Goal: Task Accomplishment & Management: Complete application form

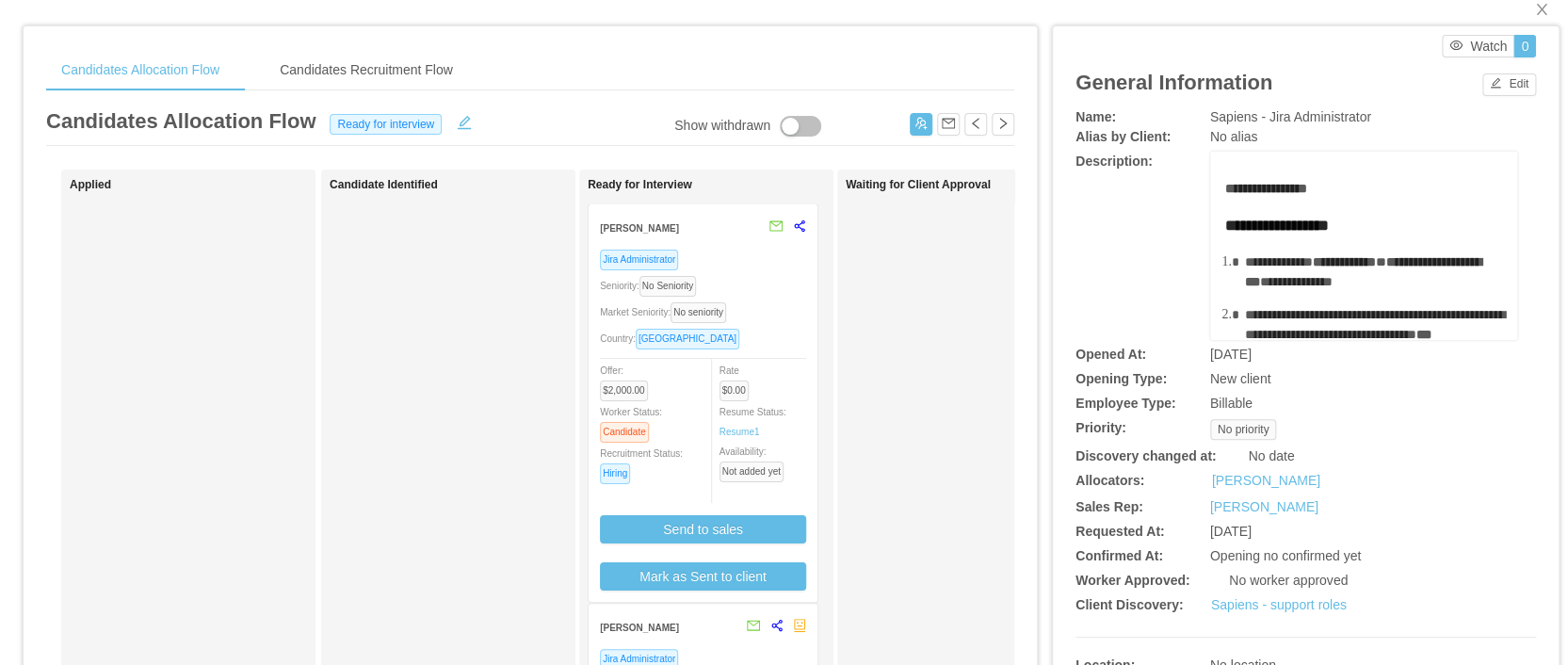
scroll to position [42, 0]
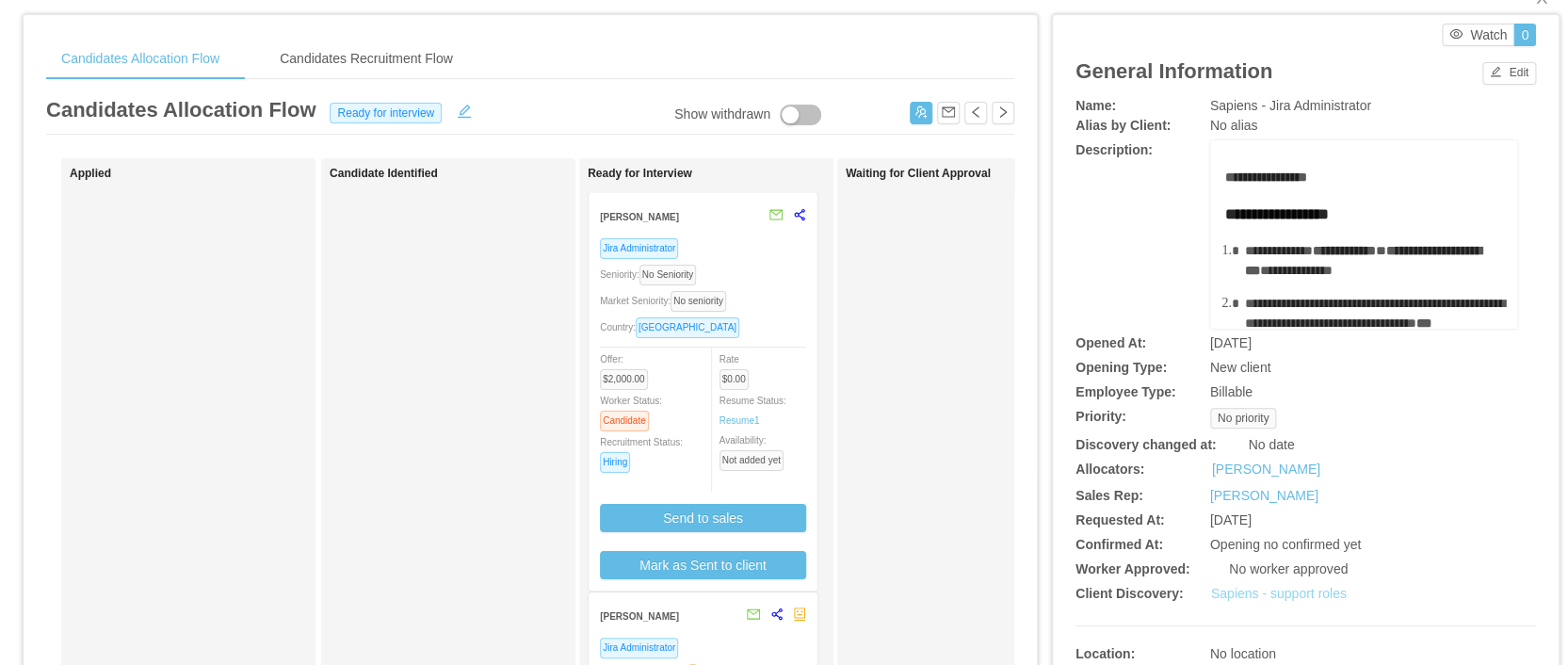
click at [1230, 591] on link "Sapiens - support roles" at bounding box center [1278, 593] width 135 height 15
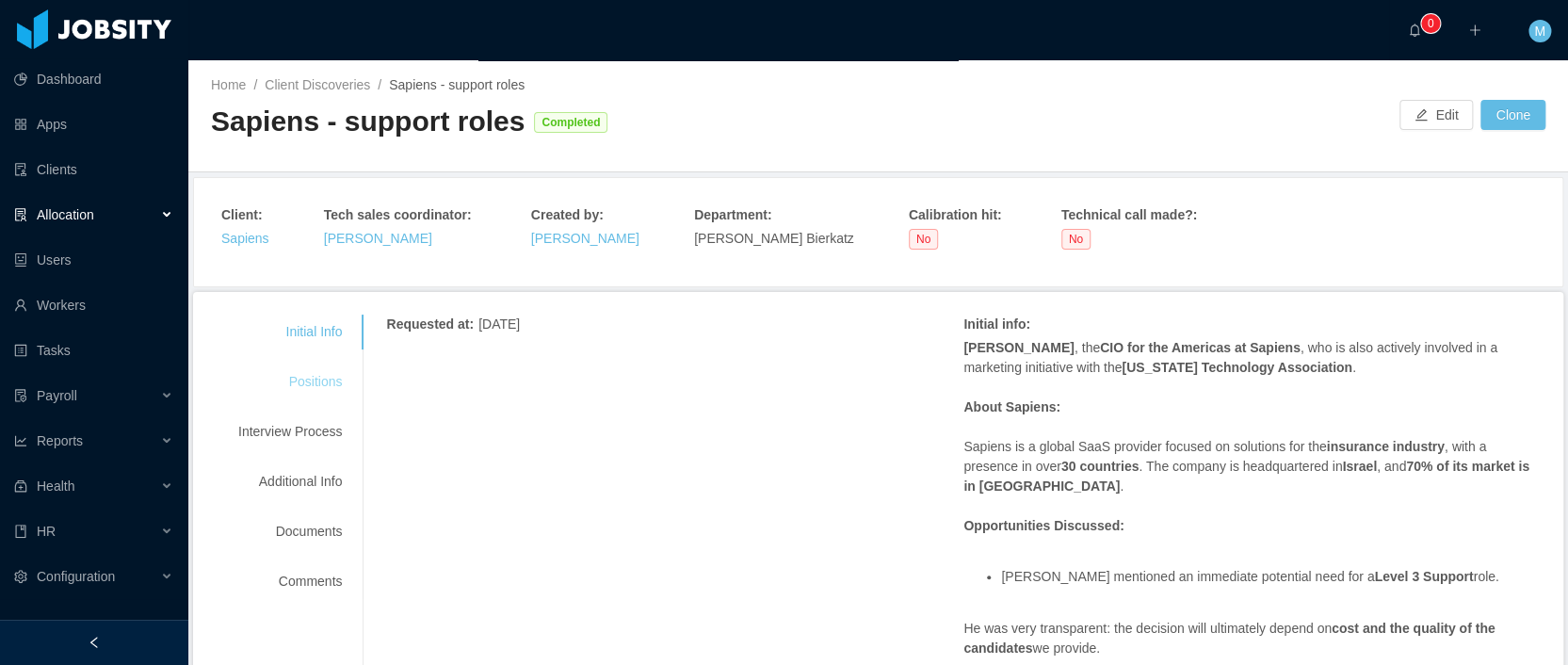
click at [321, 387] on div "Positions" at bounding box center [289, 382] width 149 height 35
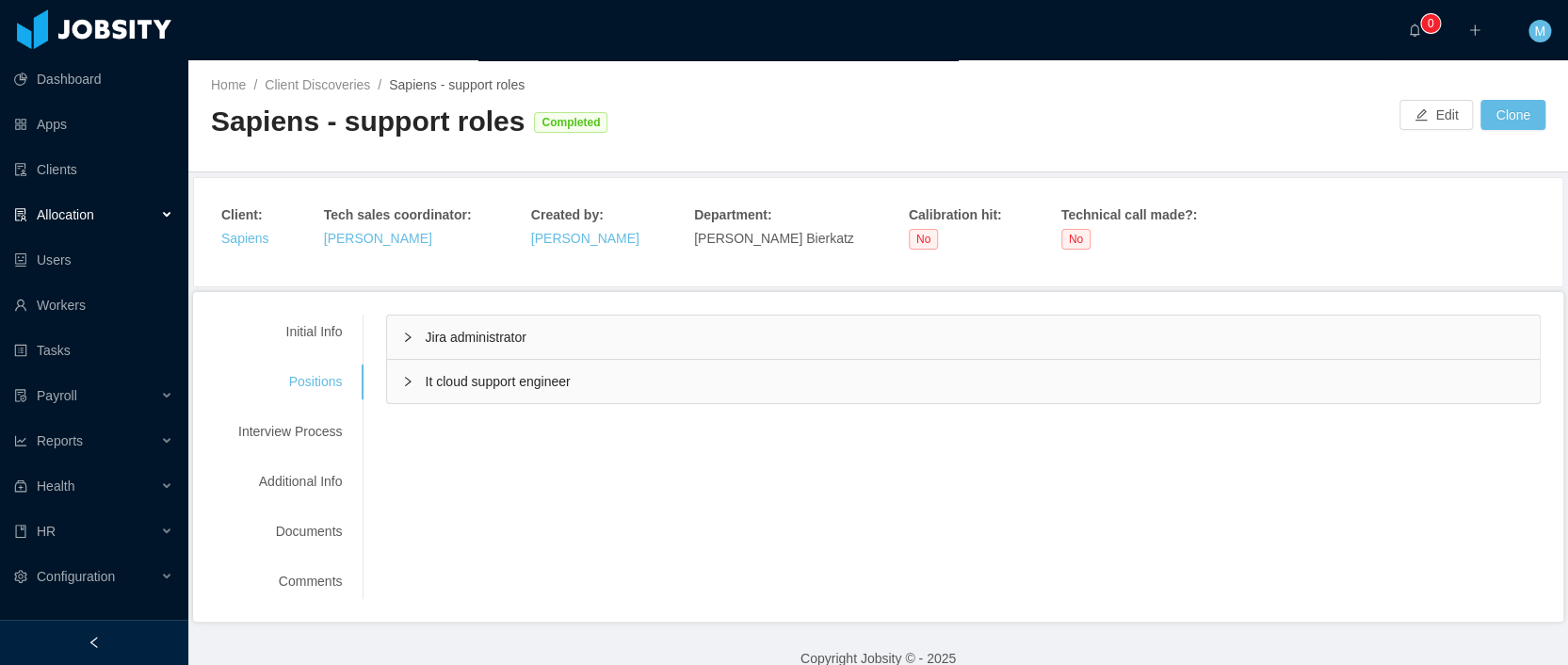
click at [442, 338] on span "Jira administrator" at bounding box center [475, 336] width 100 height 15
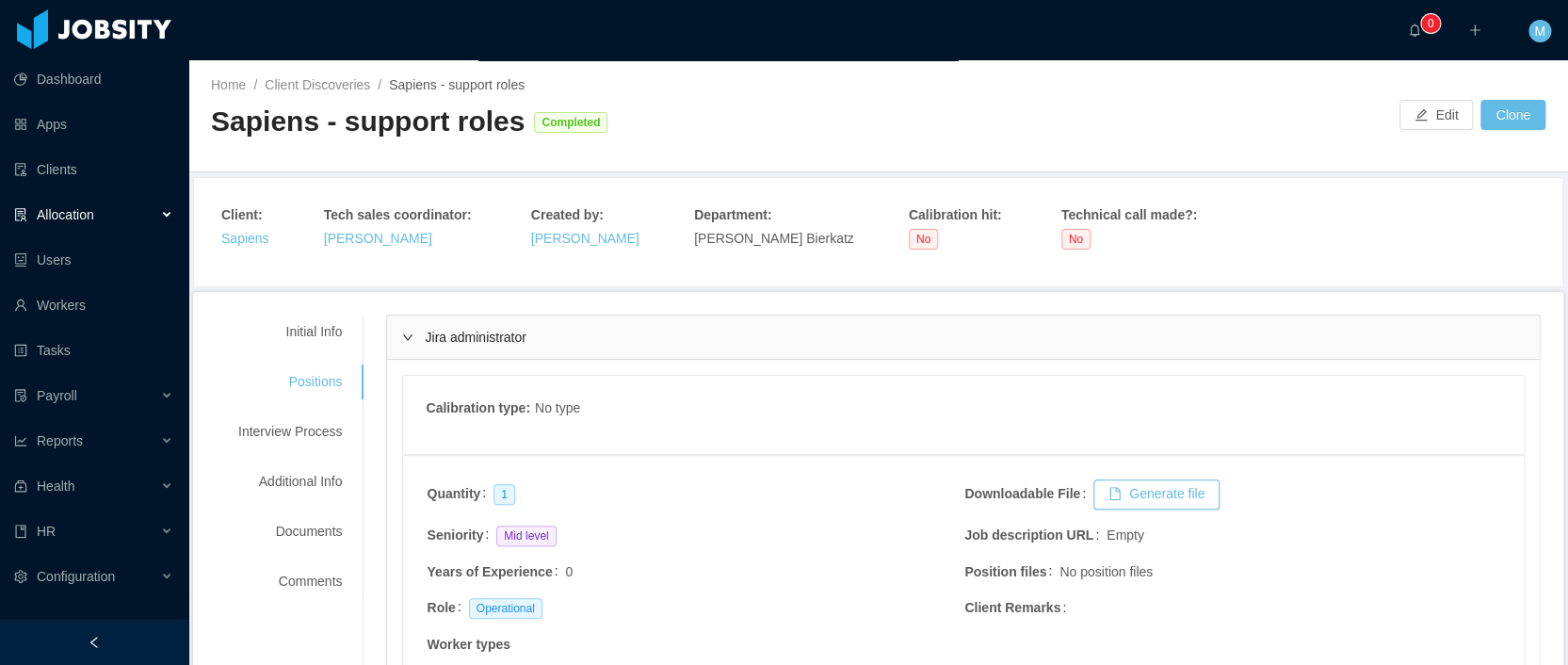
scroll to position [137, 0]
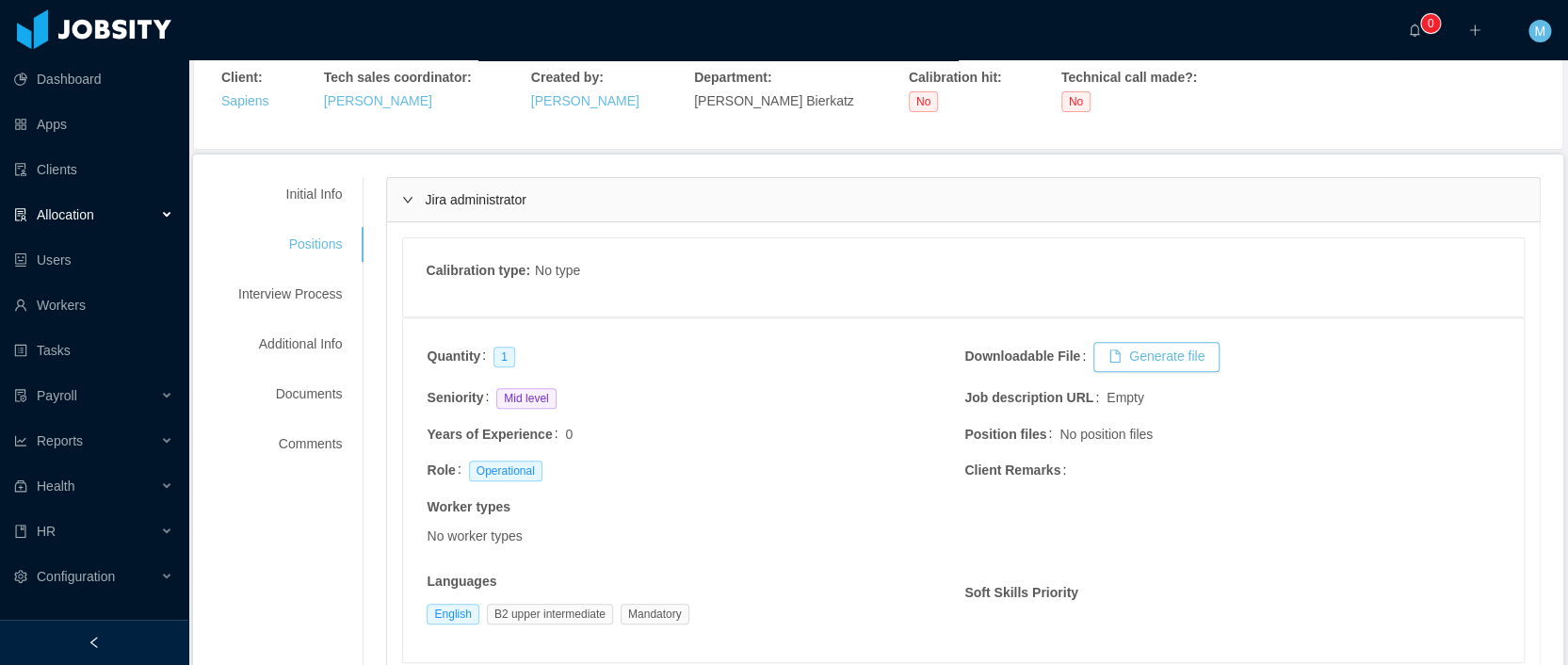
click at [488, 203] on span "Jira administrator" at bounding box center [475, 199] width 100 height 15
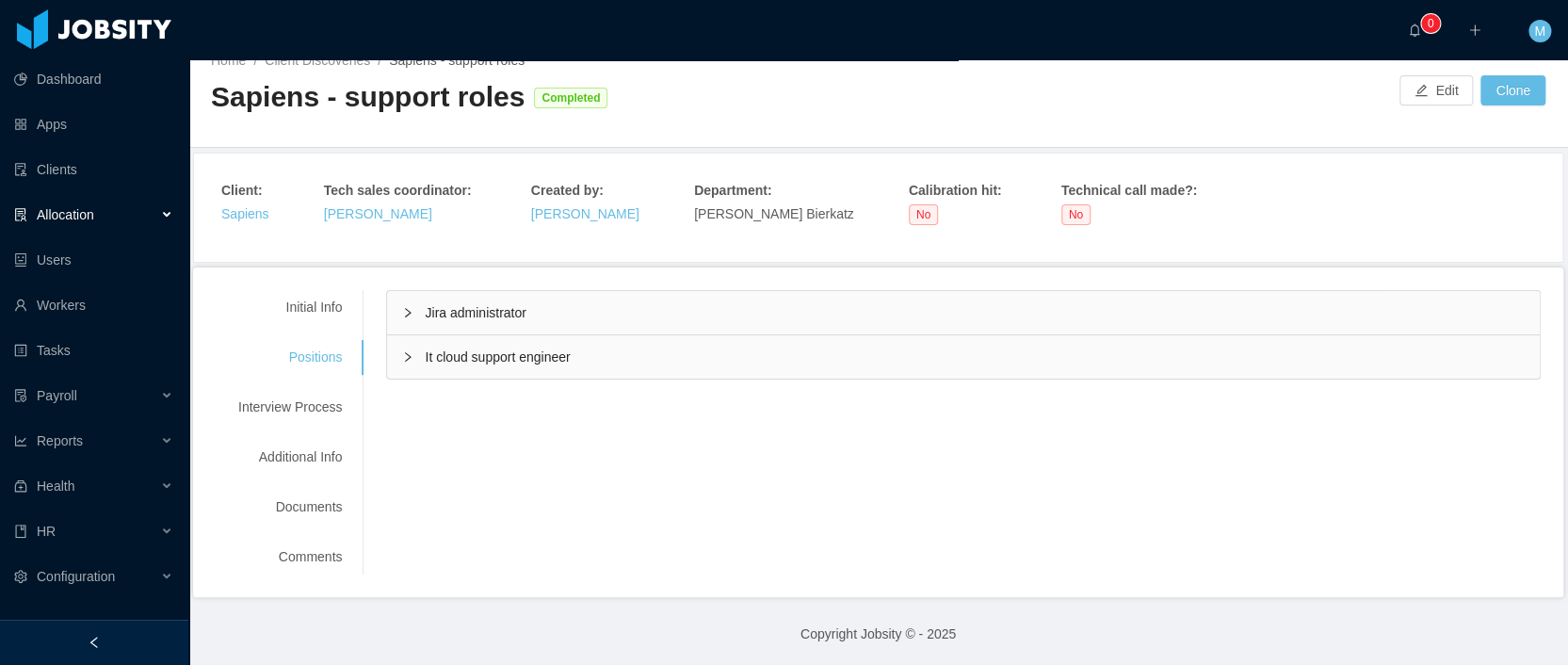
click at [486, 296] on div "Jira administrator" at bounding box center [963, 313] width 1153 height 43
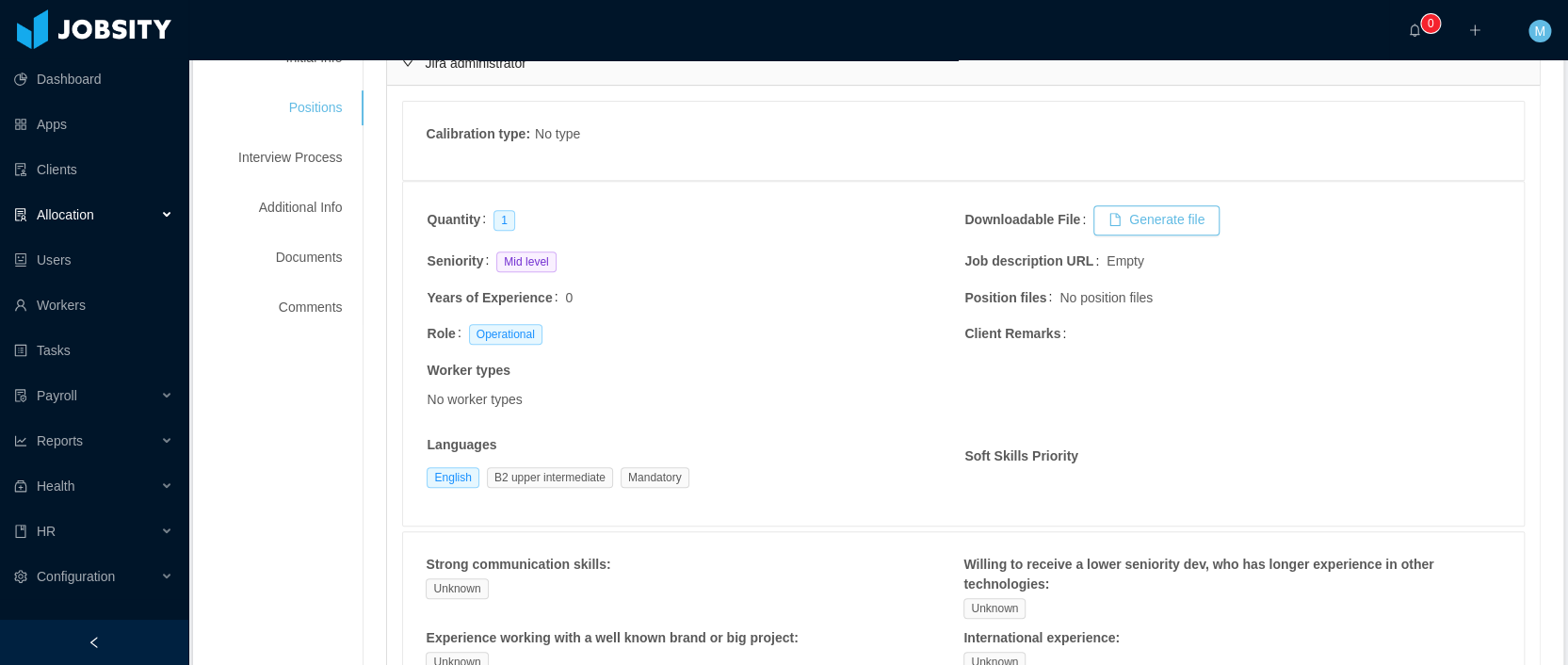
scroll to position [208, 0]
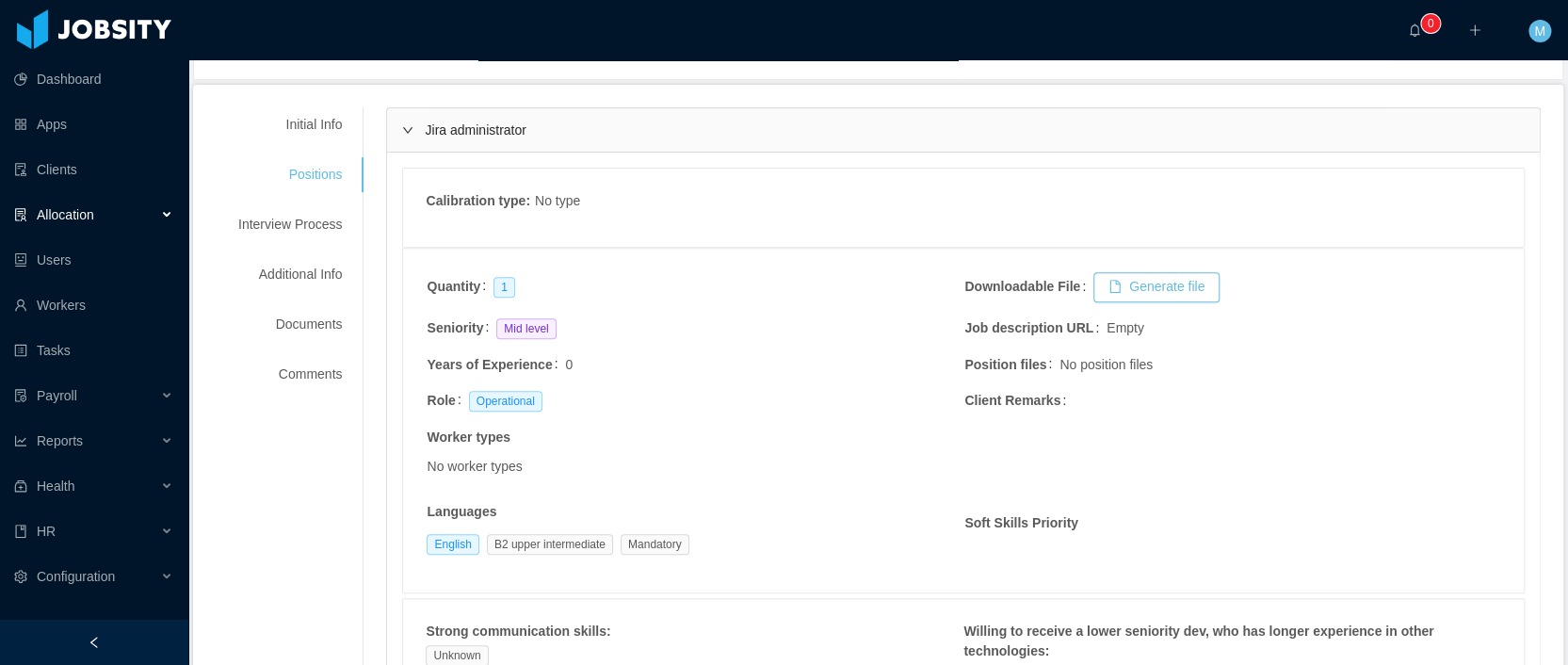
click at [413, 126] on icon "icon: right" at bounding box center [408, 131] width 12 height 12
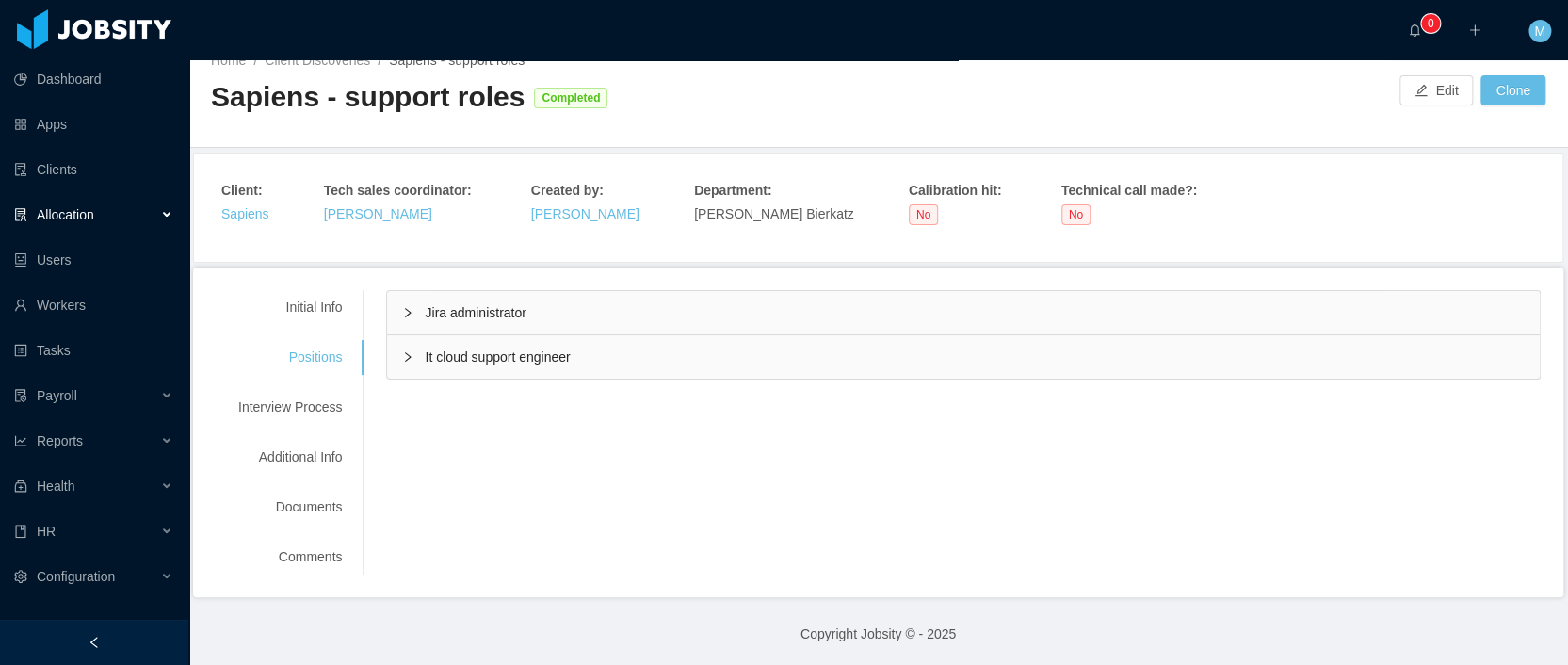
click at [478, 364] on div "It cloud support engineer" at bounding box center [963, 357] width 1153 height 43
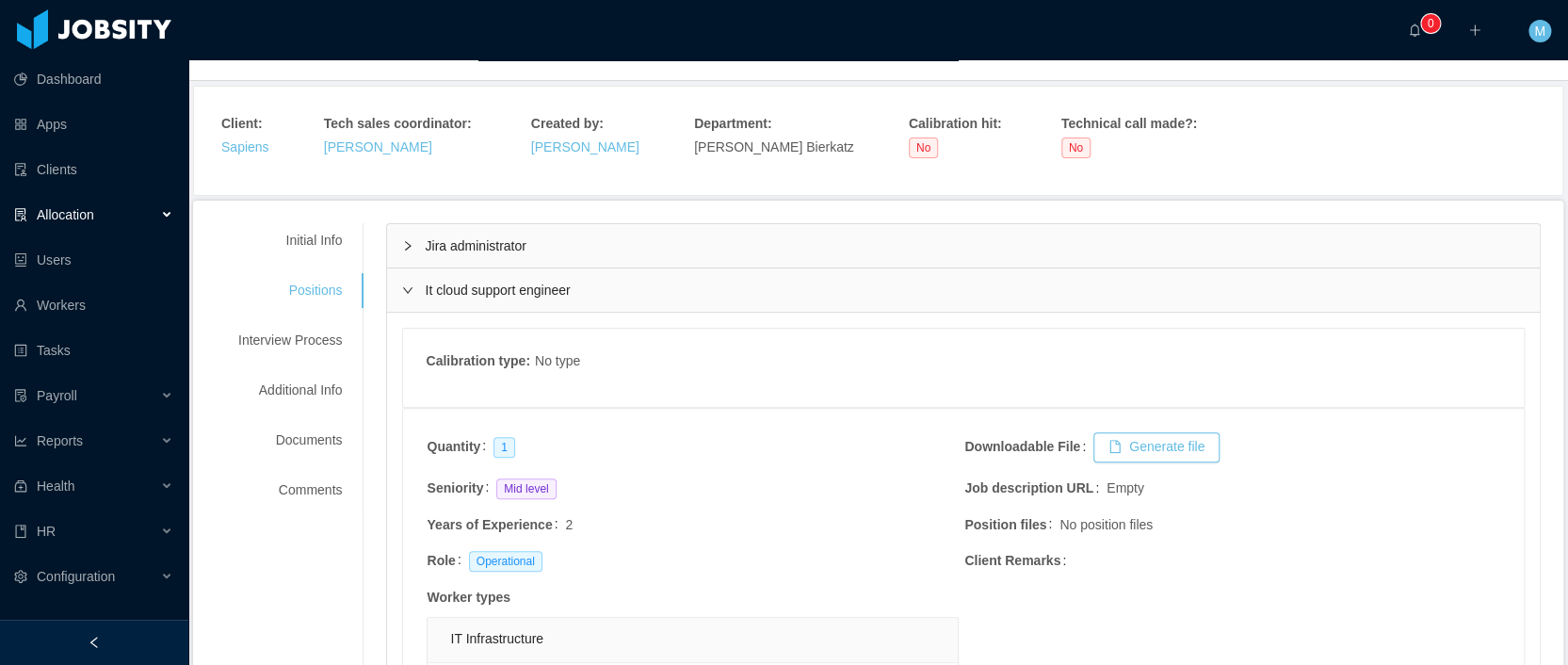
scroll to position [69, 0]
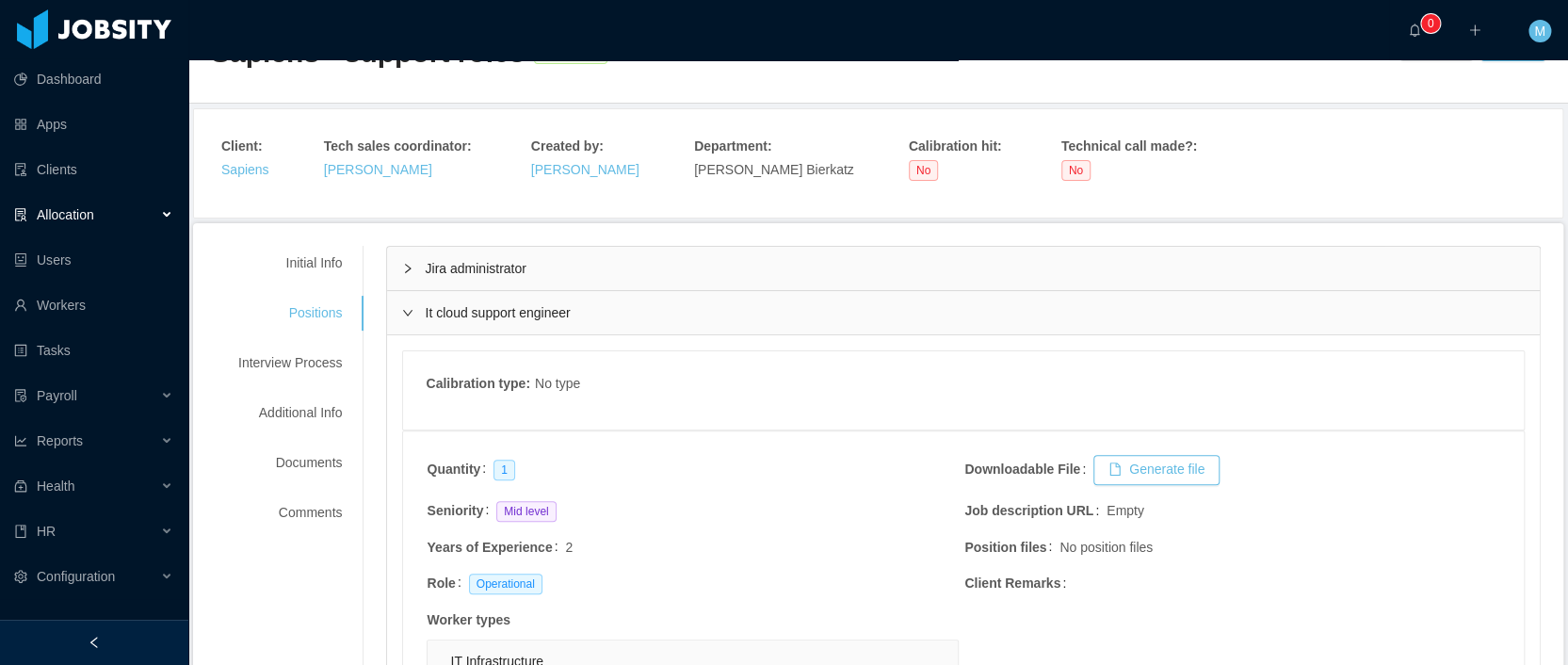
click at [494, 279] on div "Jira administrator" at bounding box center [963, 268] width 1153 height 43
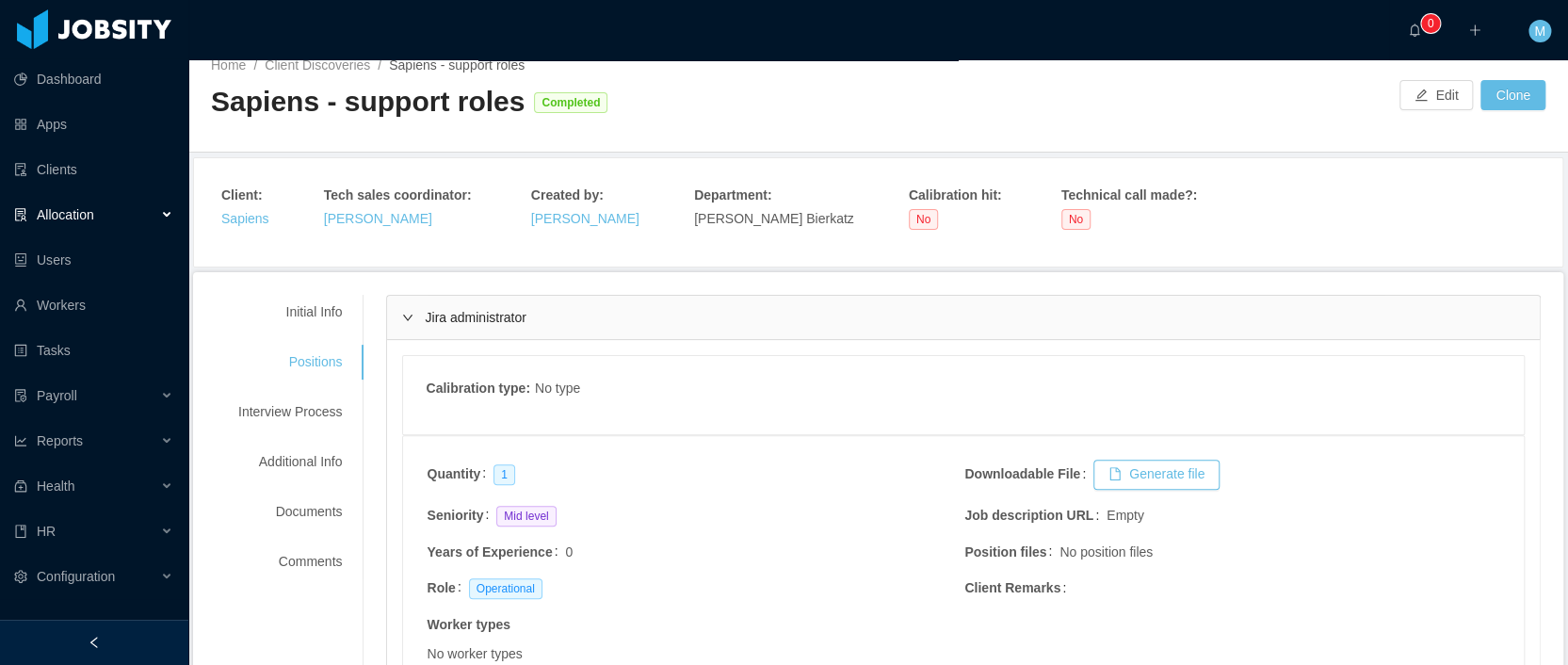
scroll to position [0, 0]
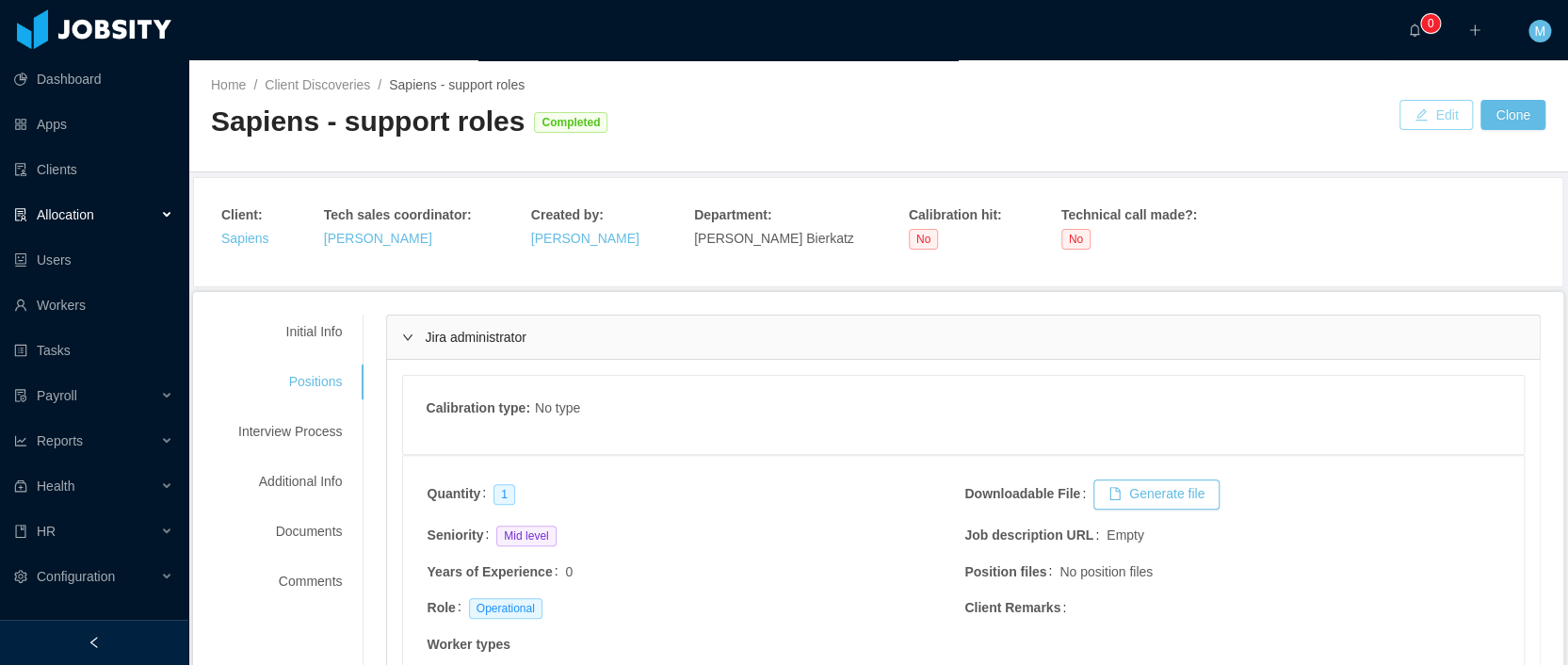
click at [1434, 113] on button "Edit" at bounding box center [1435, 114] width 73 height 30
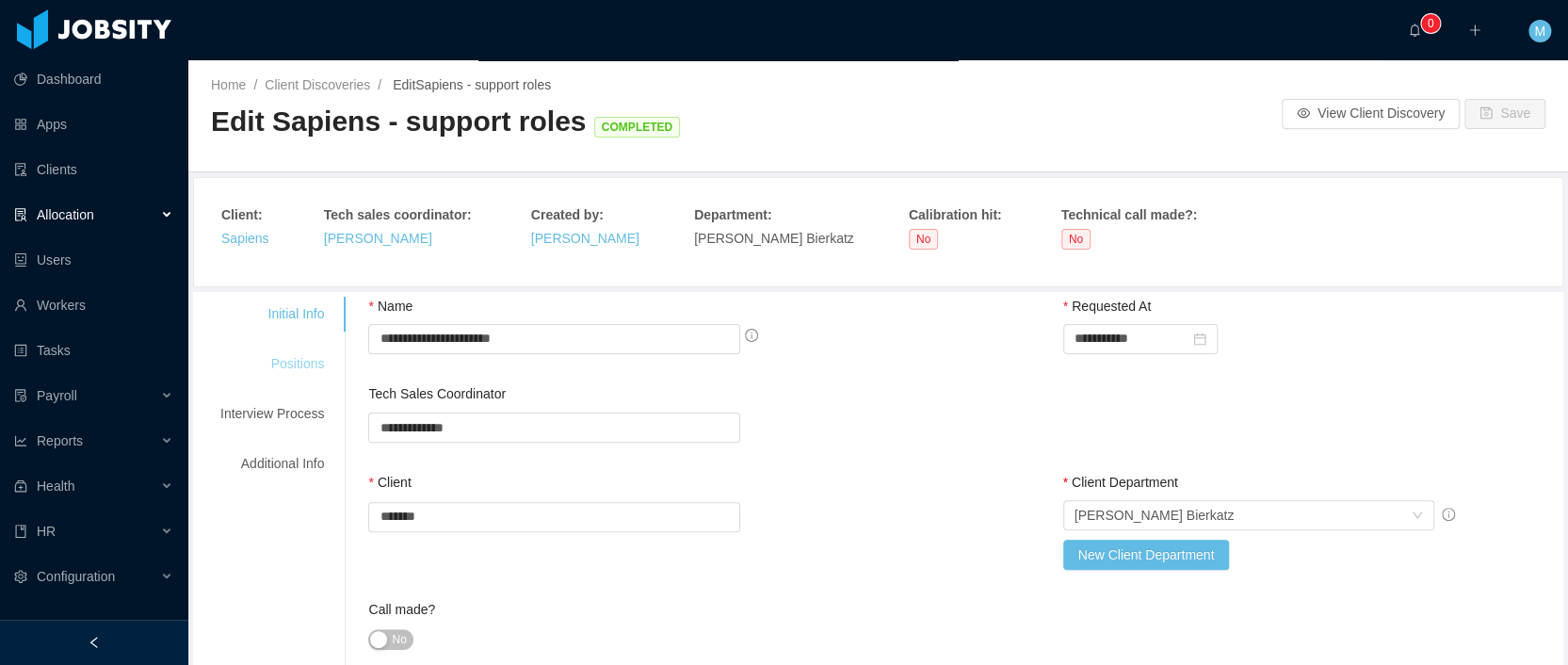
click at [281, 369] on div "Positions" at bounding box center [272, 365] width 149 height 35
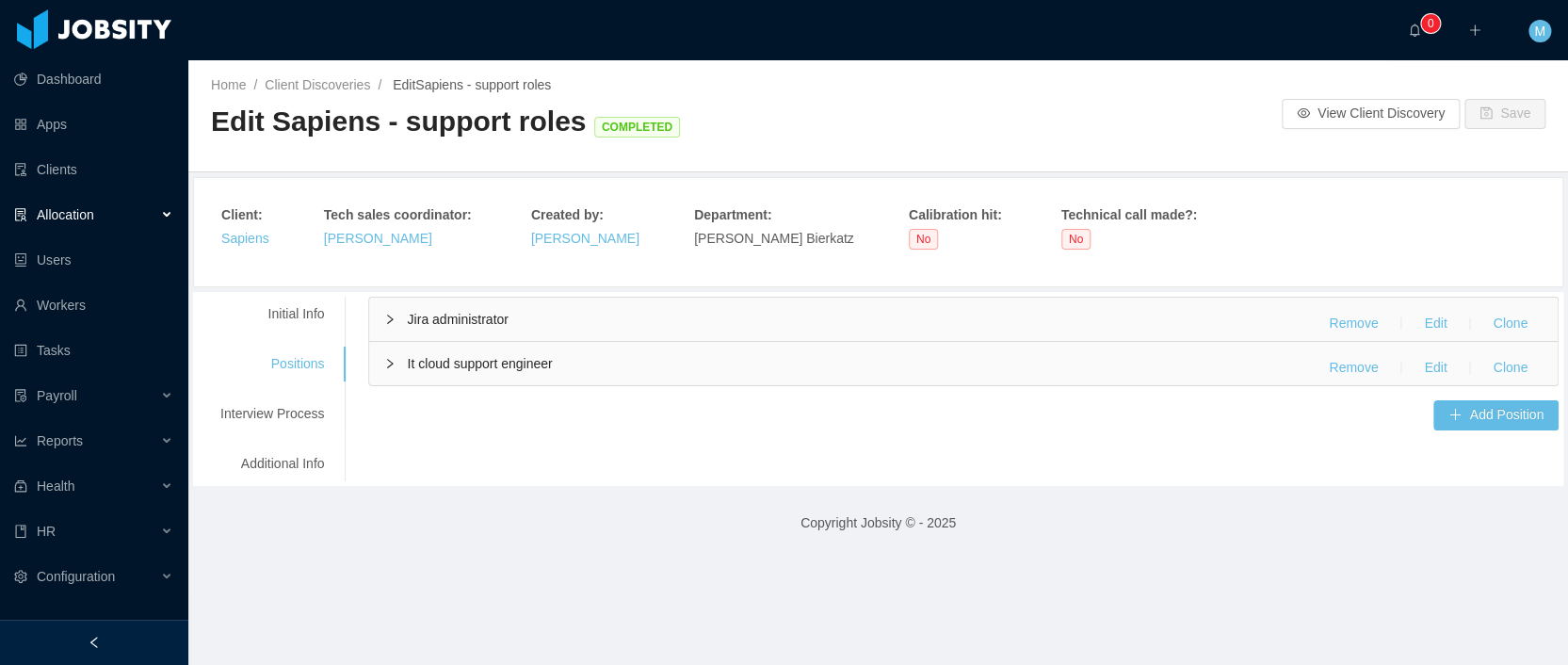
click at [495, 322] on span "Jira administrator" at bounding box center [456, 319] width 100 height 15
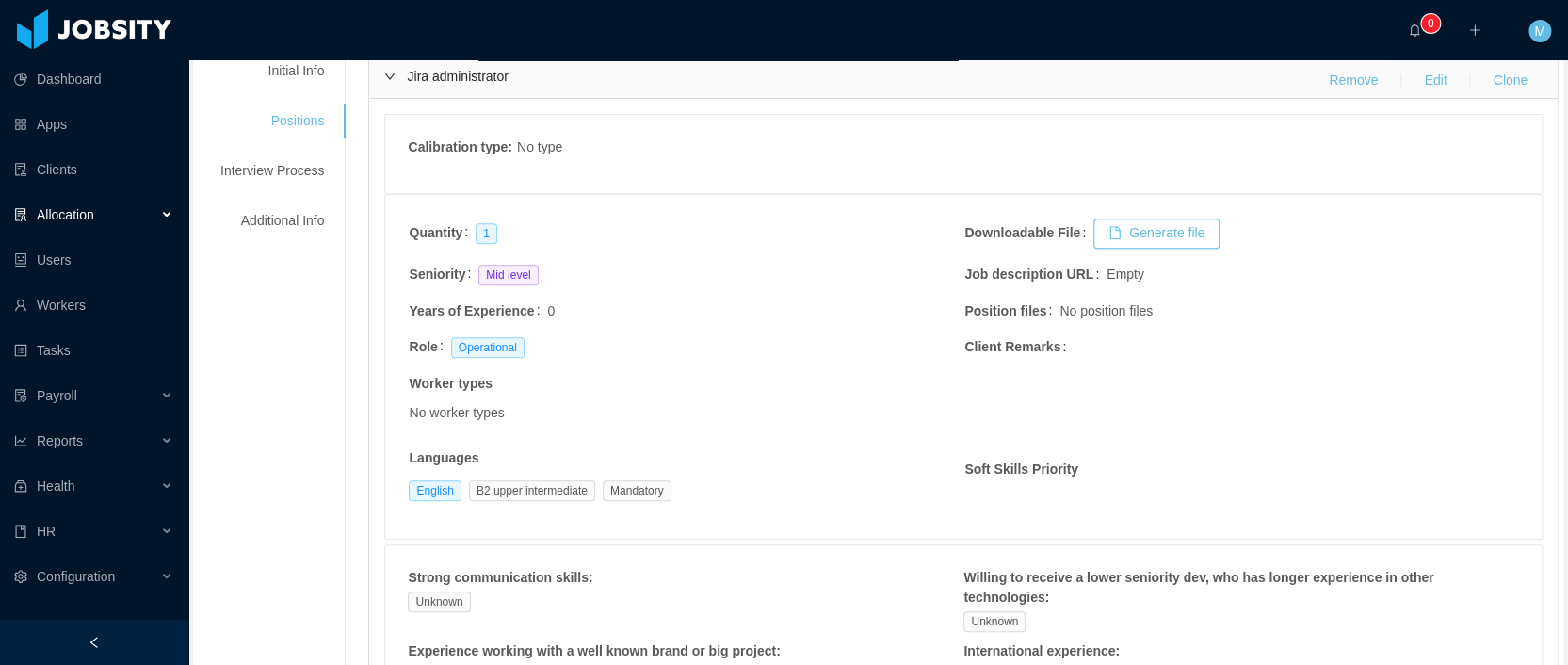
scroll to position [45, 0]
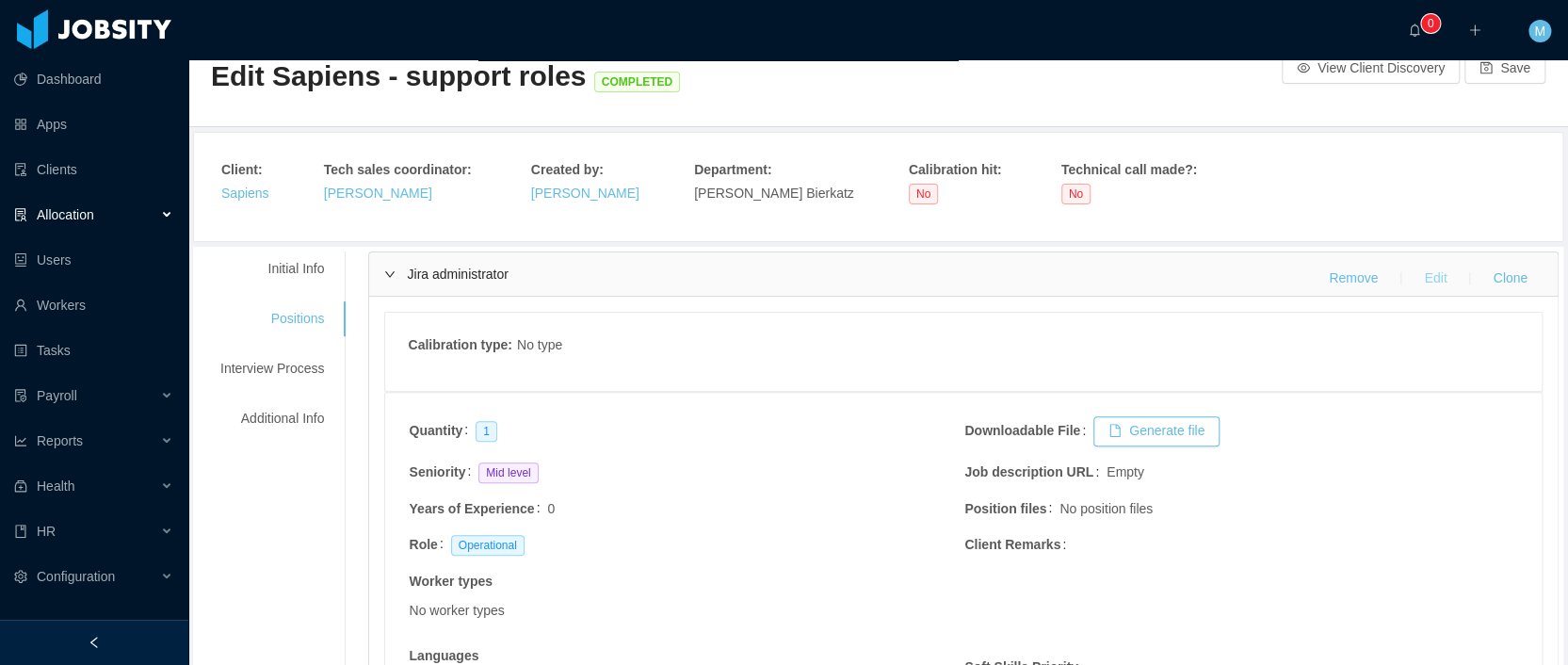
click at [1430, 288] on button "Edit" at bounding box center [1434, 279] width 53 height 30
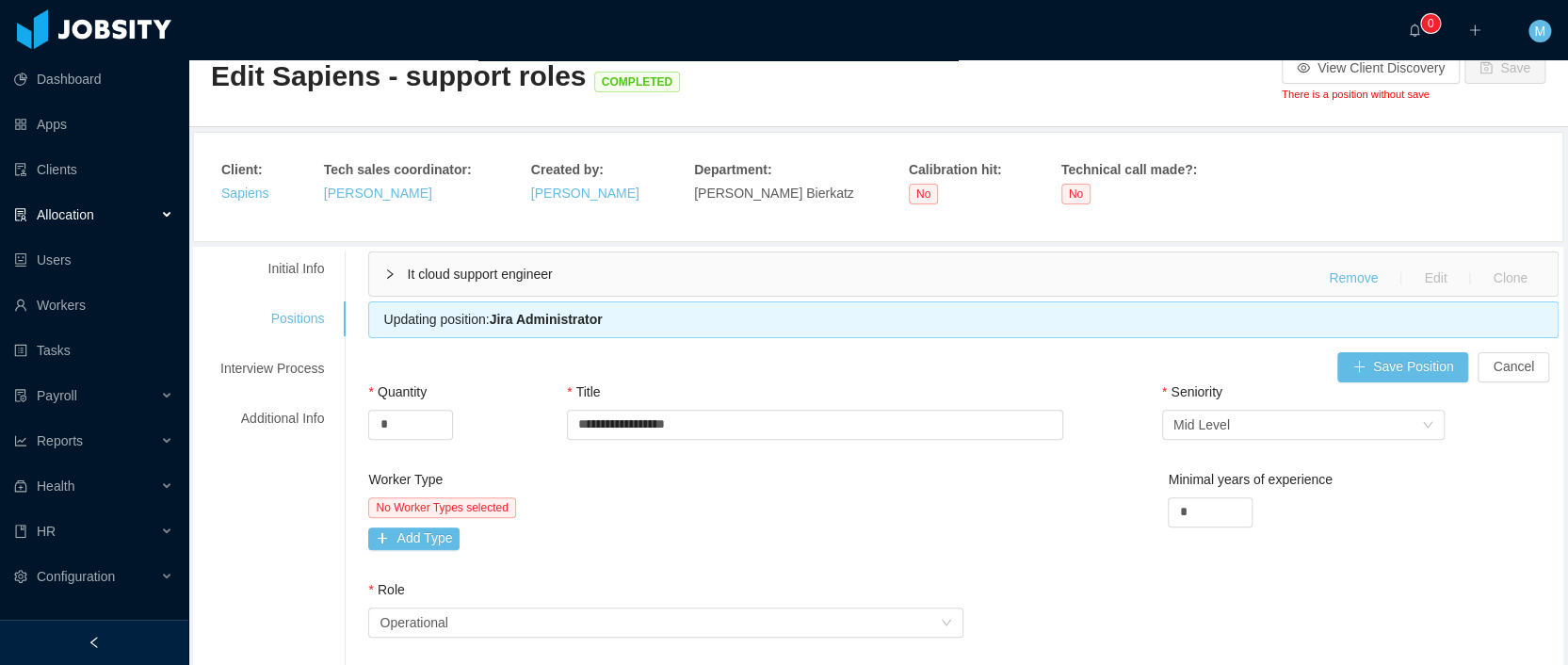
scroll to position [242, 0]
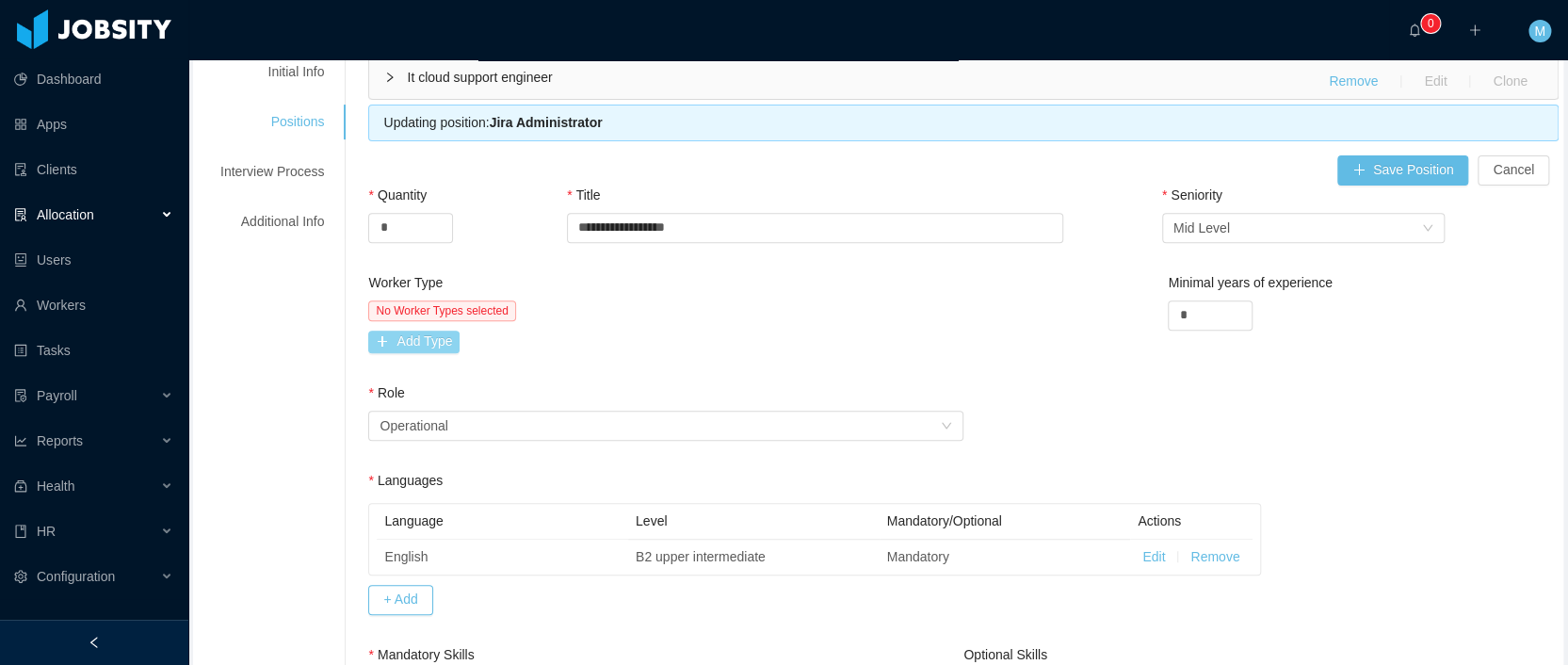
click at [414, 332] on button "Add Type" at bounding box center [414, 341] width 92 height 22
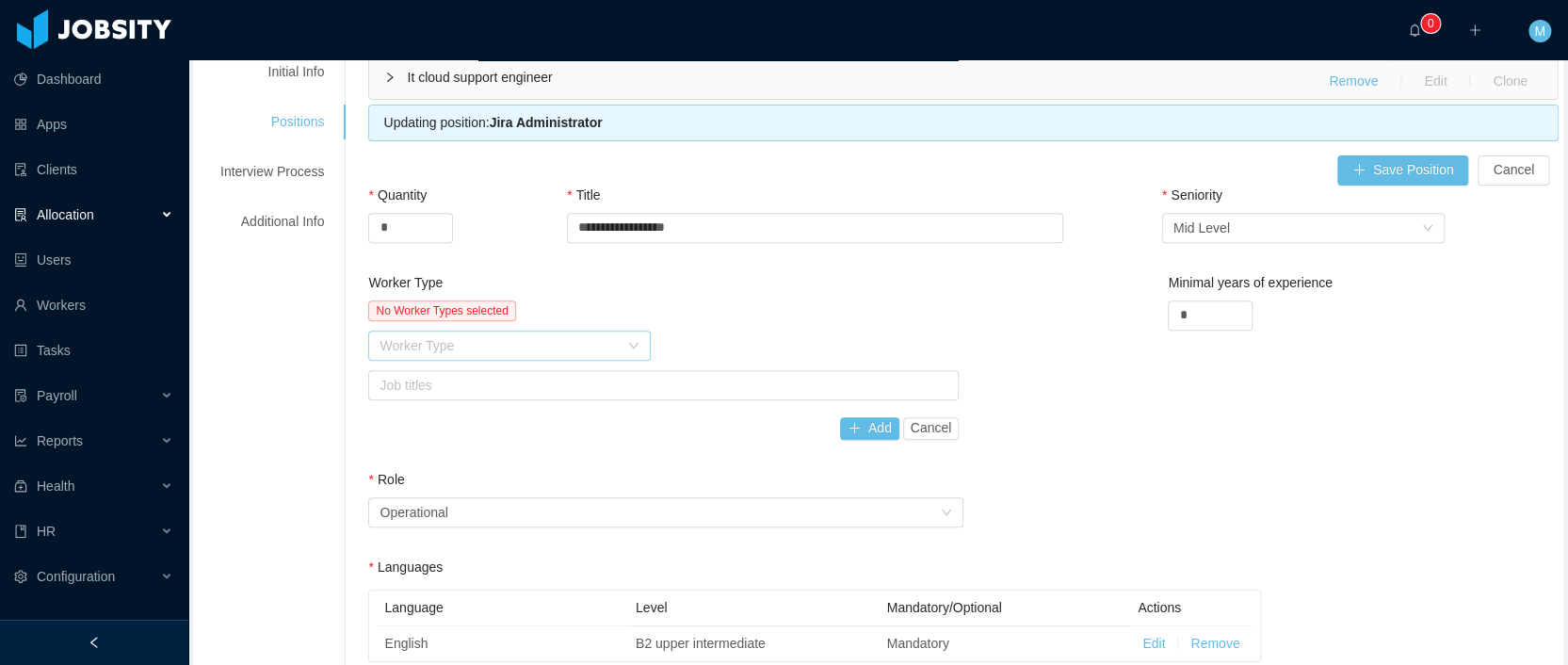
click at [522, 345] on div "Worker Type" at bounding box center [498, 345] width 239 height 19
type input "*"
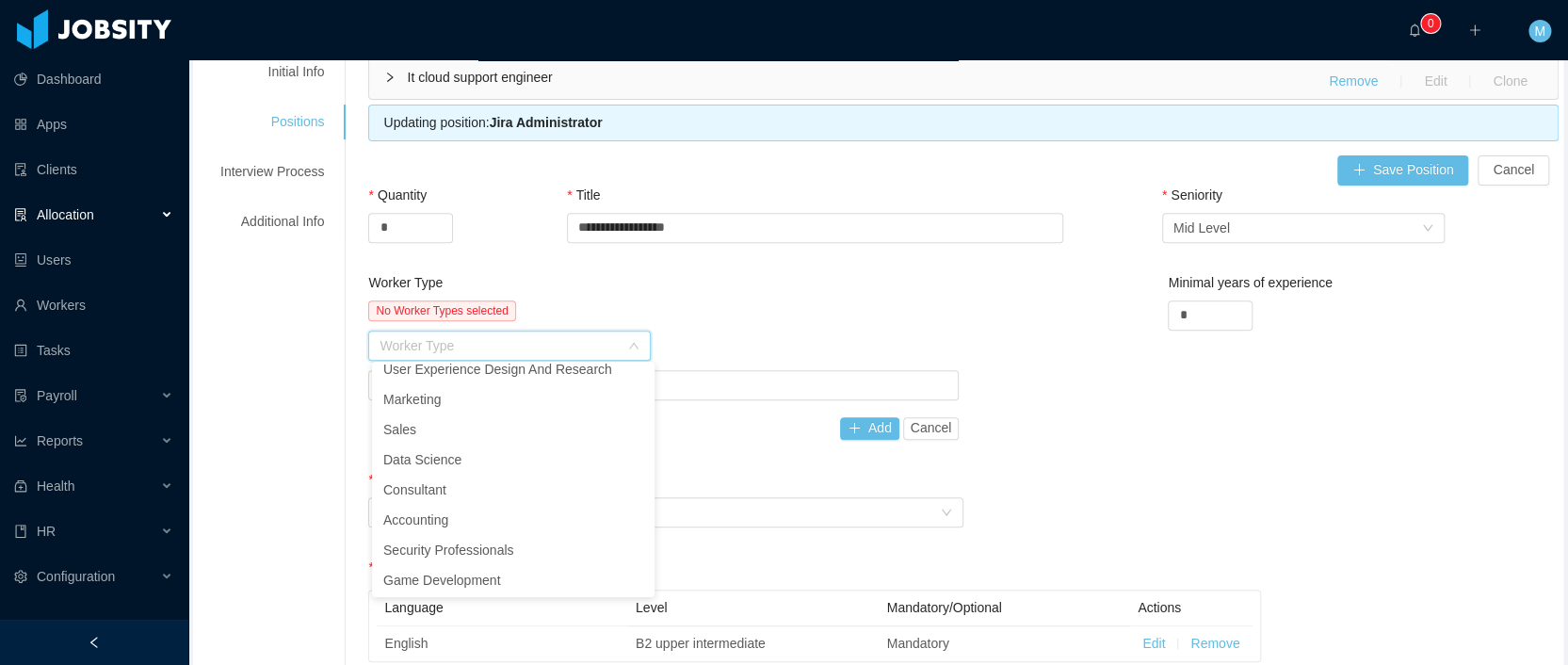
click at [485, 293] on li "Project Management" at bounding box center [514, 279] width 283 height 30
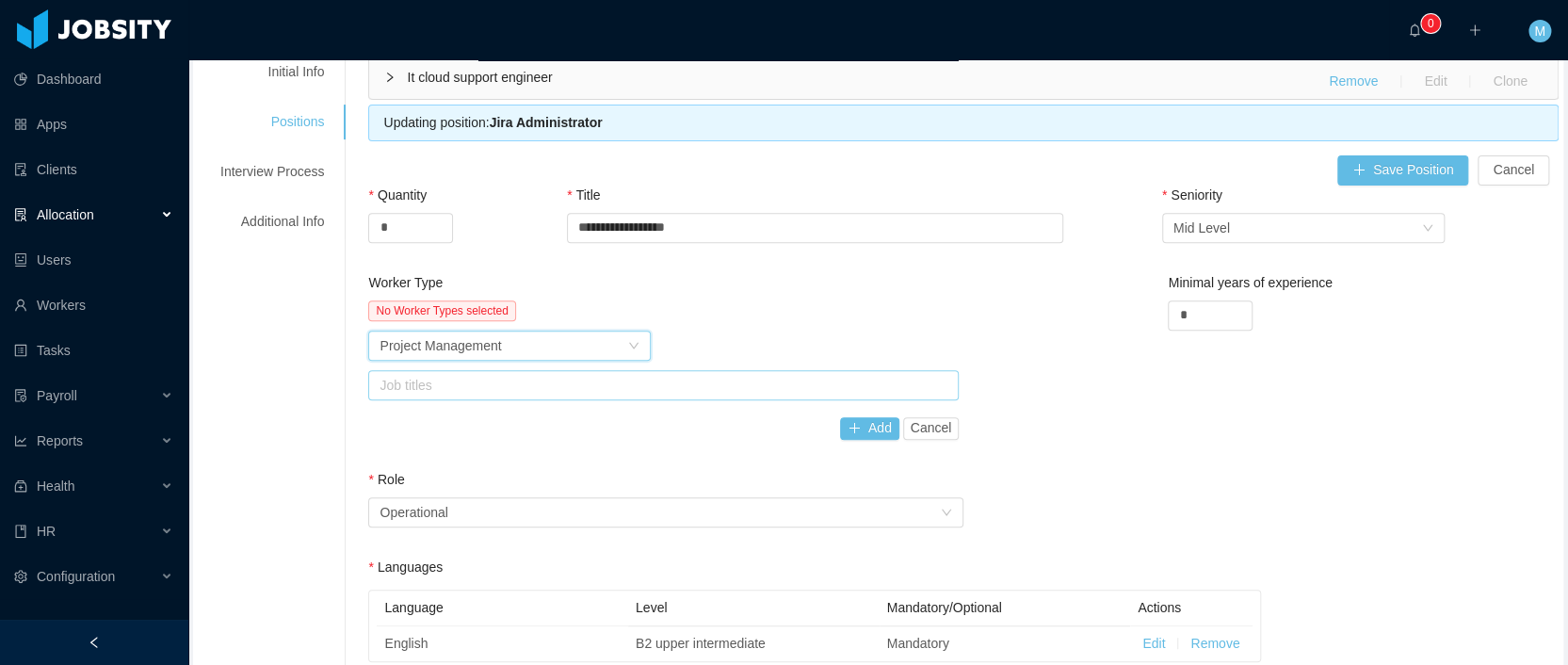
click at [473, 388] on div "Job titles" at bounding box center [659, 384] width 559 height 19
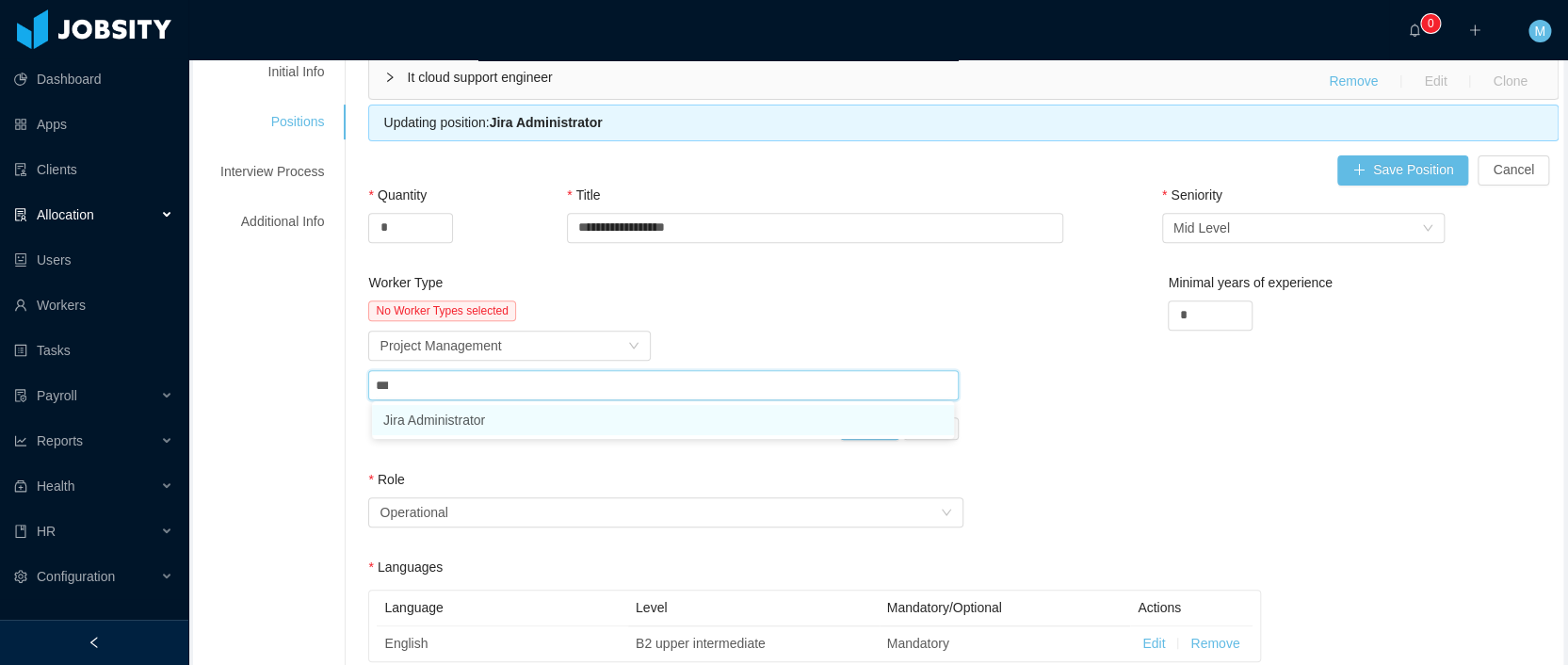
type input "****"
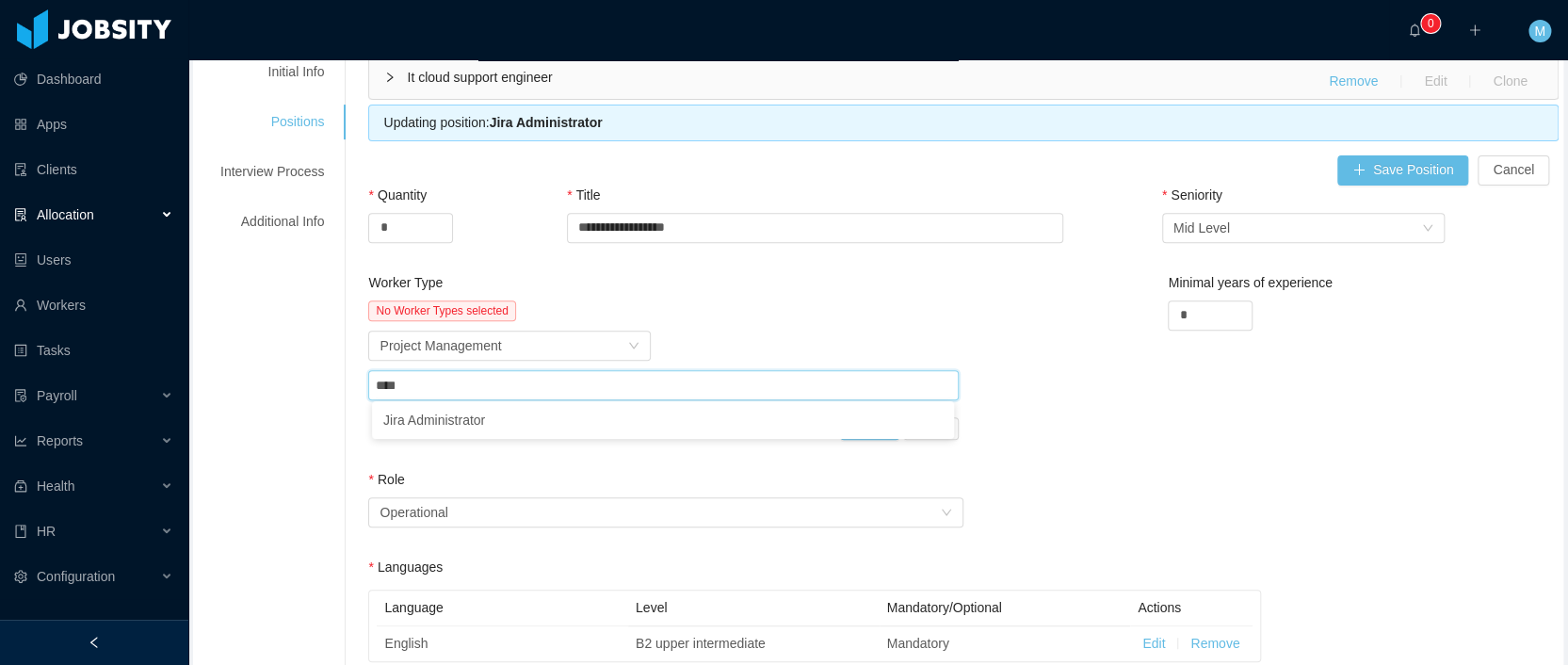
click at [468, 437] on ul "Jira Administrator" at bounding box center [663, 420] width 582 height 38
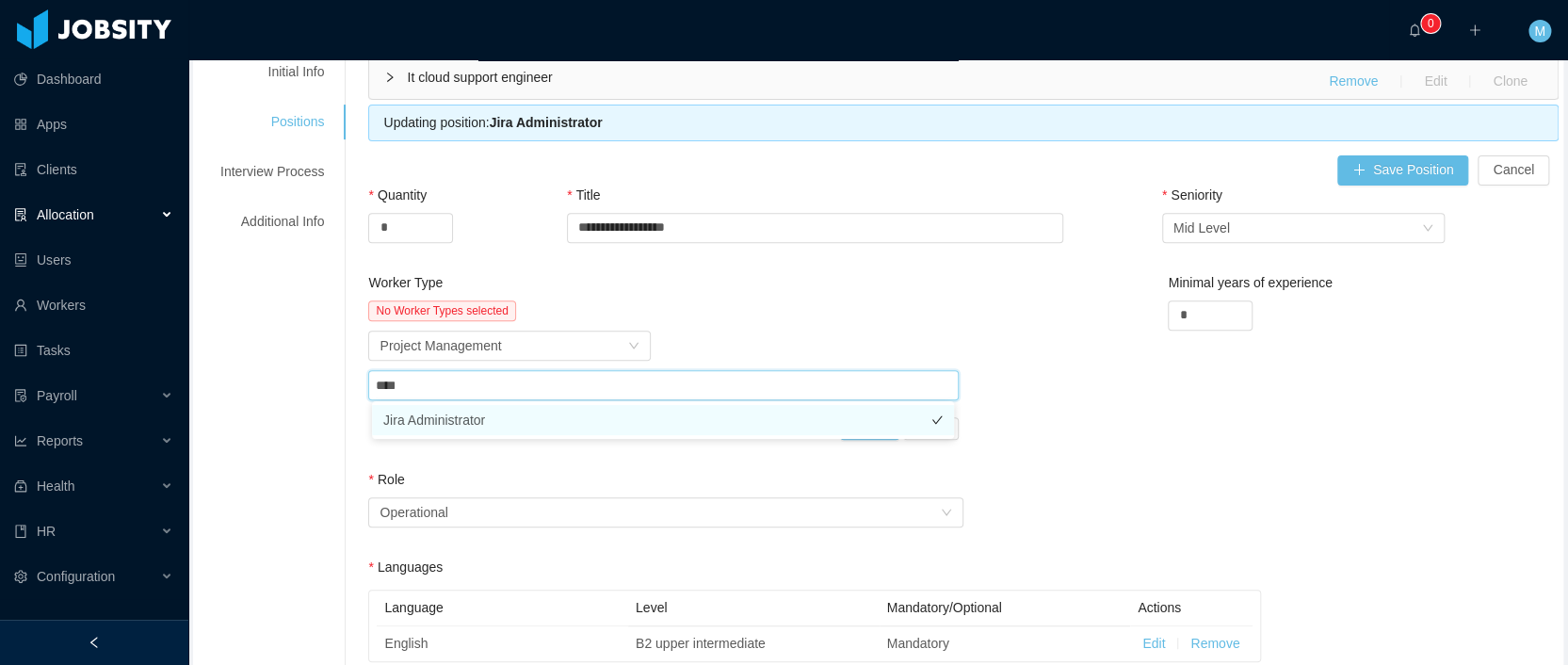
click at [471, 428] on li "Jira Administrator" at bounding box center [663, 419] width 582 height 30
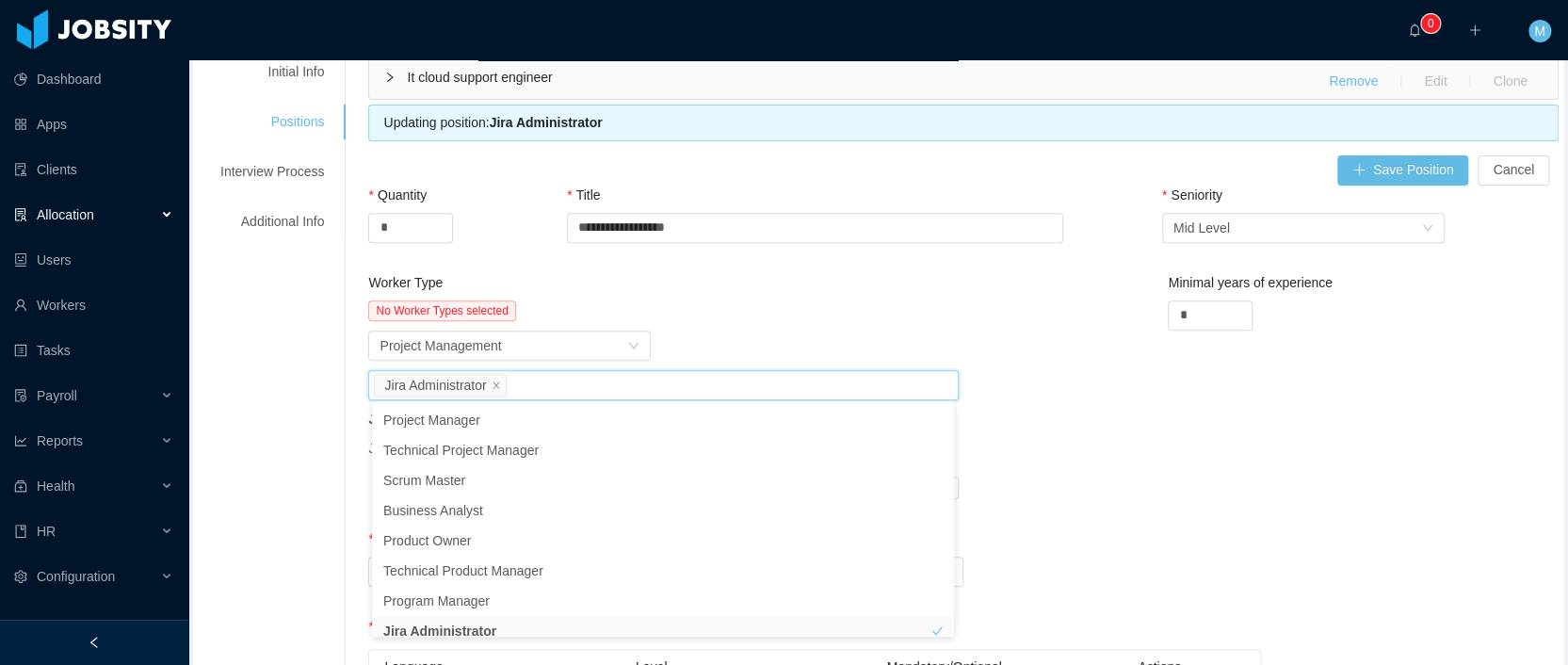
click at [794, 285] on div "Worker Type" at bounding box center [664, 287] width 591 height 27
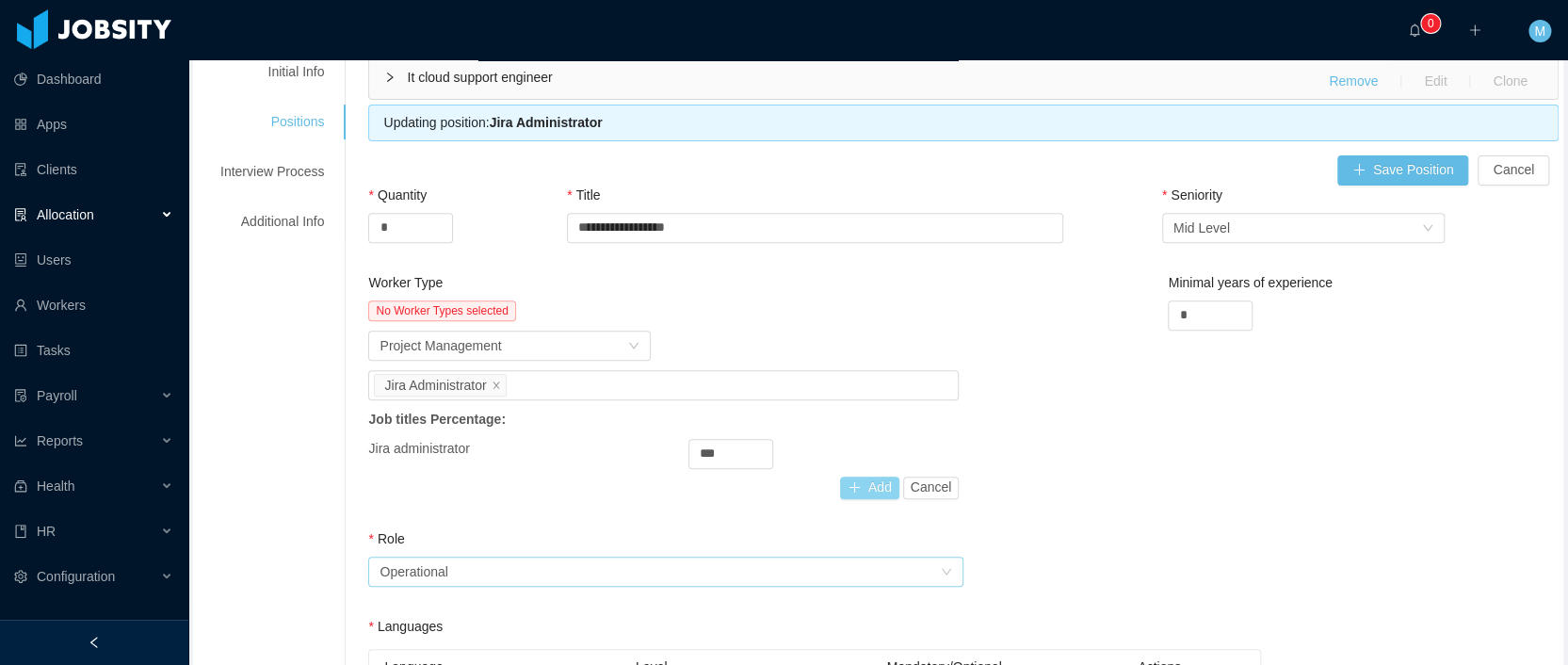
click at [861, 486] on button "Add" at bounding box center [869, 488] width 59 height 22
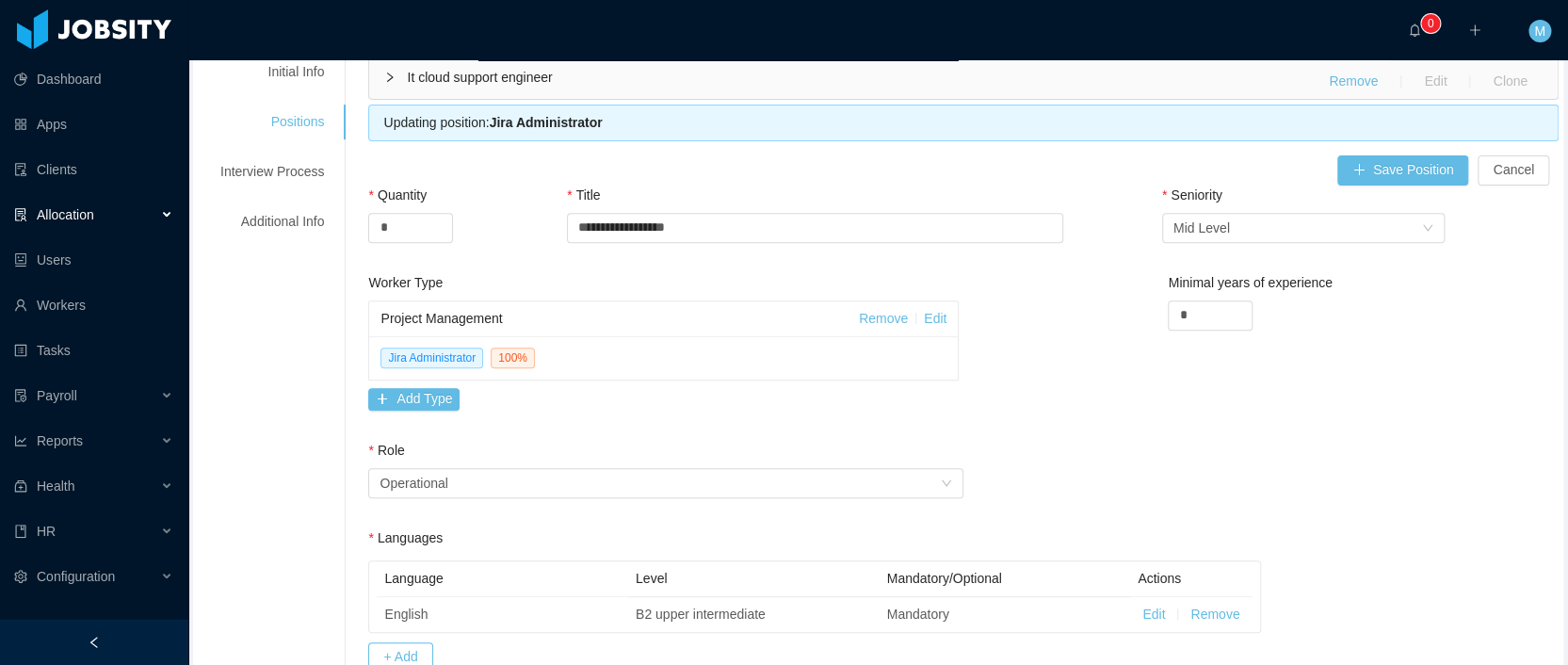
click at [1399, 185] on div "Seniority" at bounding box center [1310, 199] width 297 height 27
click at [1417, 175] on button "Save Position" at bounding box center [1402, 170] width 132 height 30
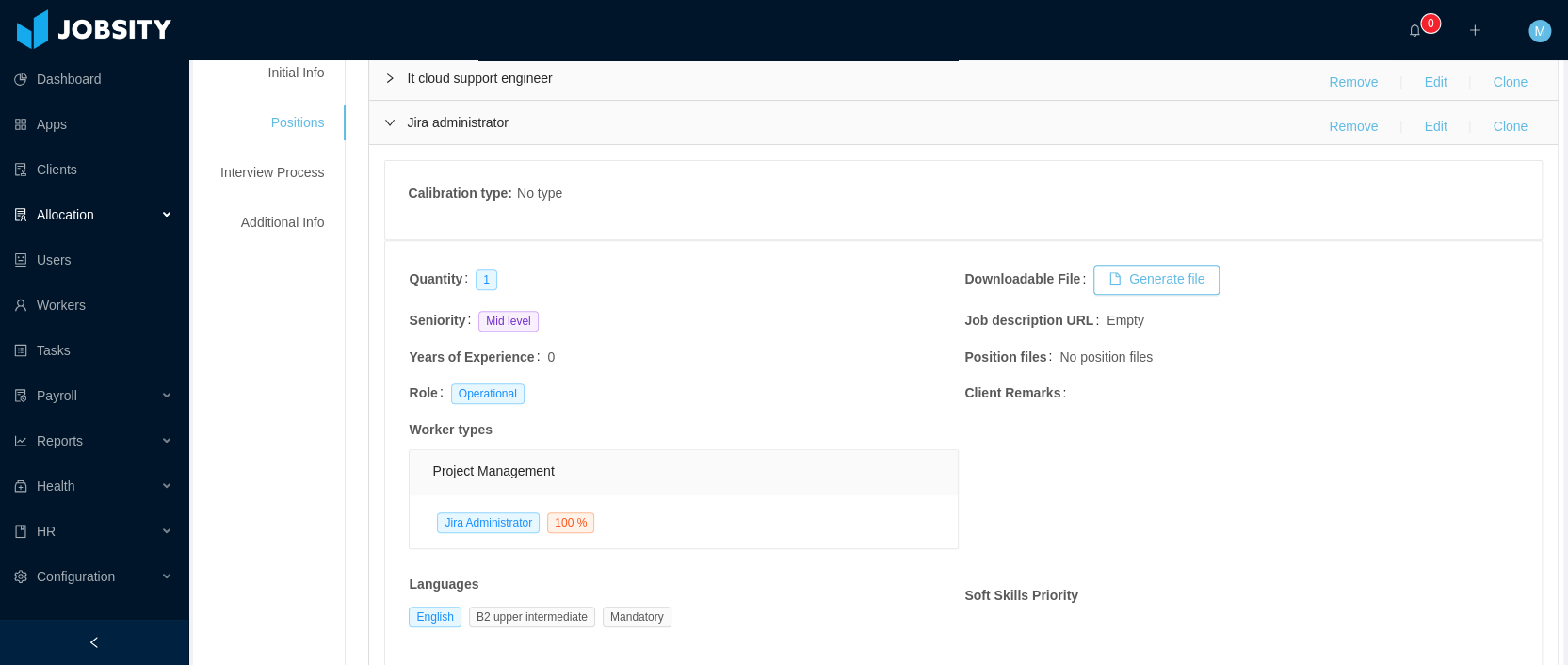
scroll to position [0, 0]
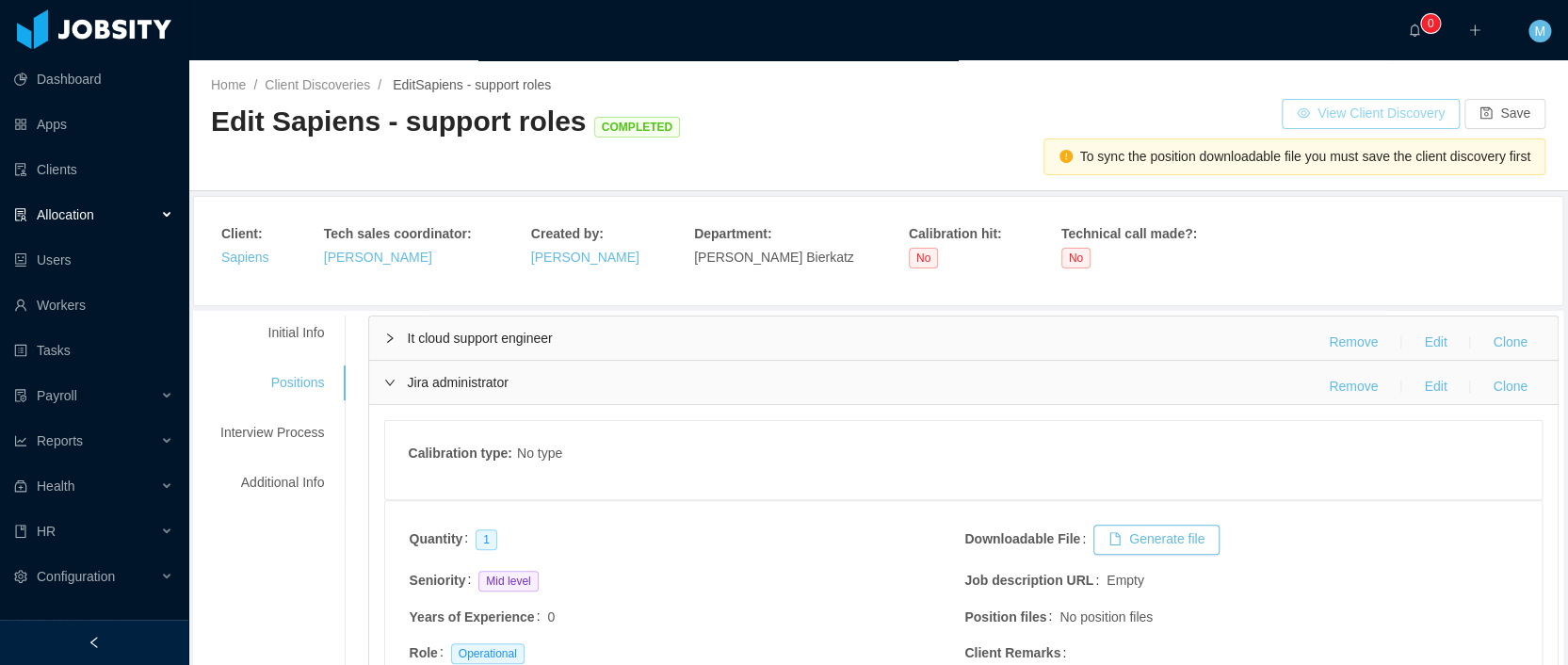
click at [1379, 112] on button "View Client Discovery" at bounding box center [1370, 113] width 178 height 30
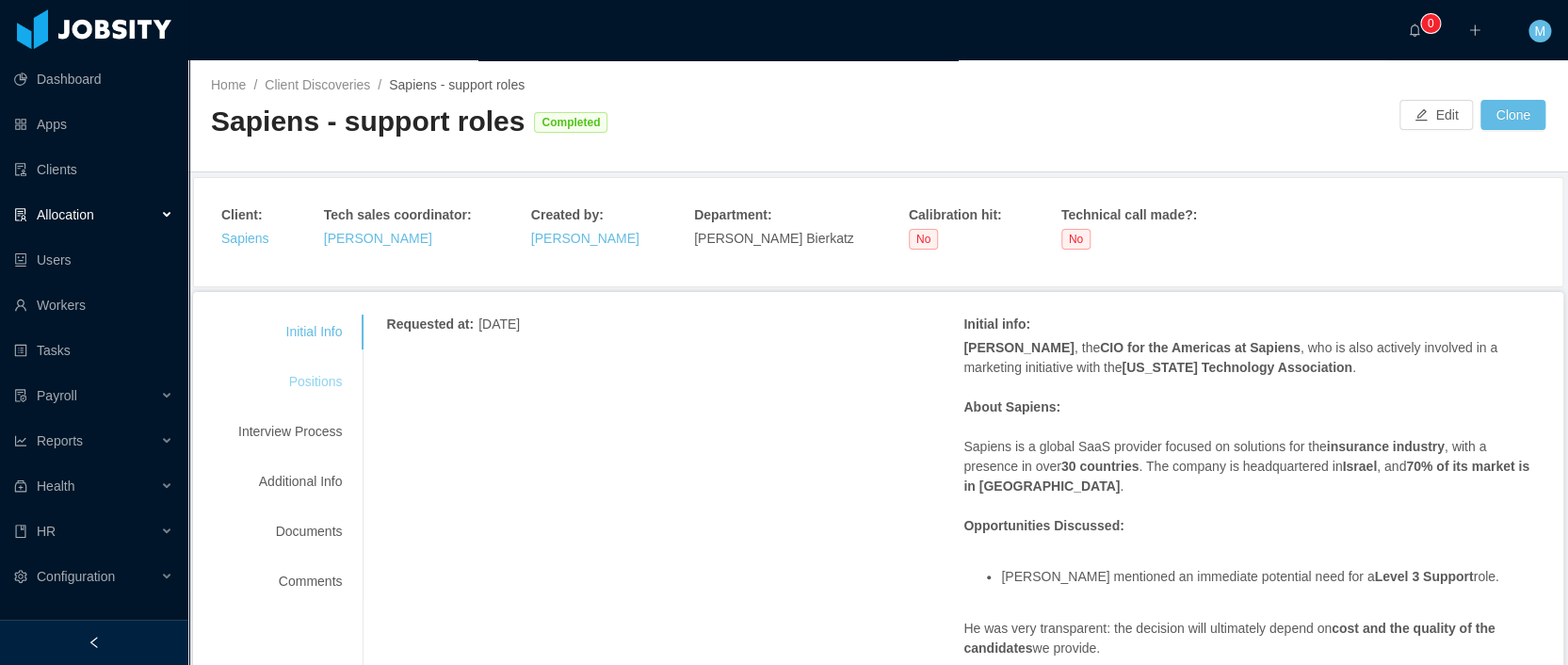
click at [330, 370] on div "Positions" at bounding box center [289, 382] width 149 height 35
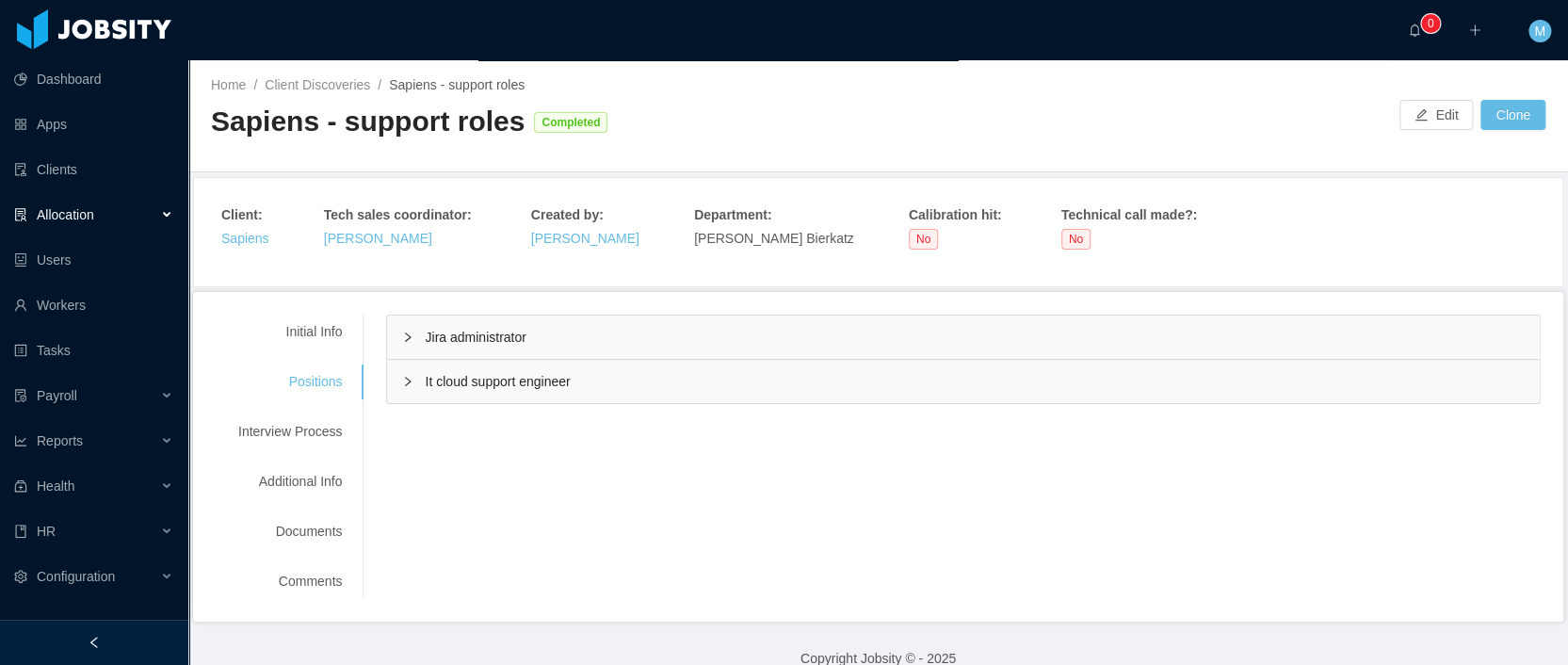
click at [452, 336] on span "Jira administrator" at bounding box center [475, 336] width 100 height 15
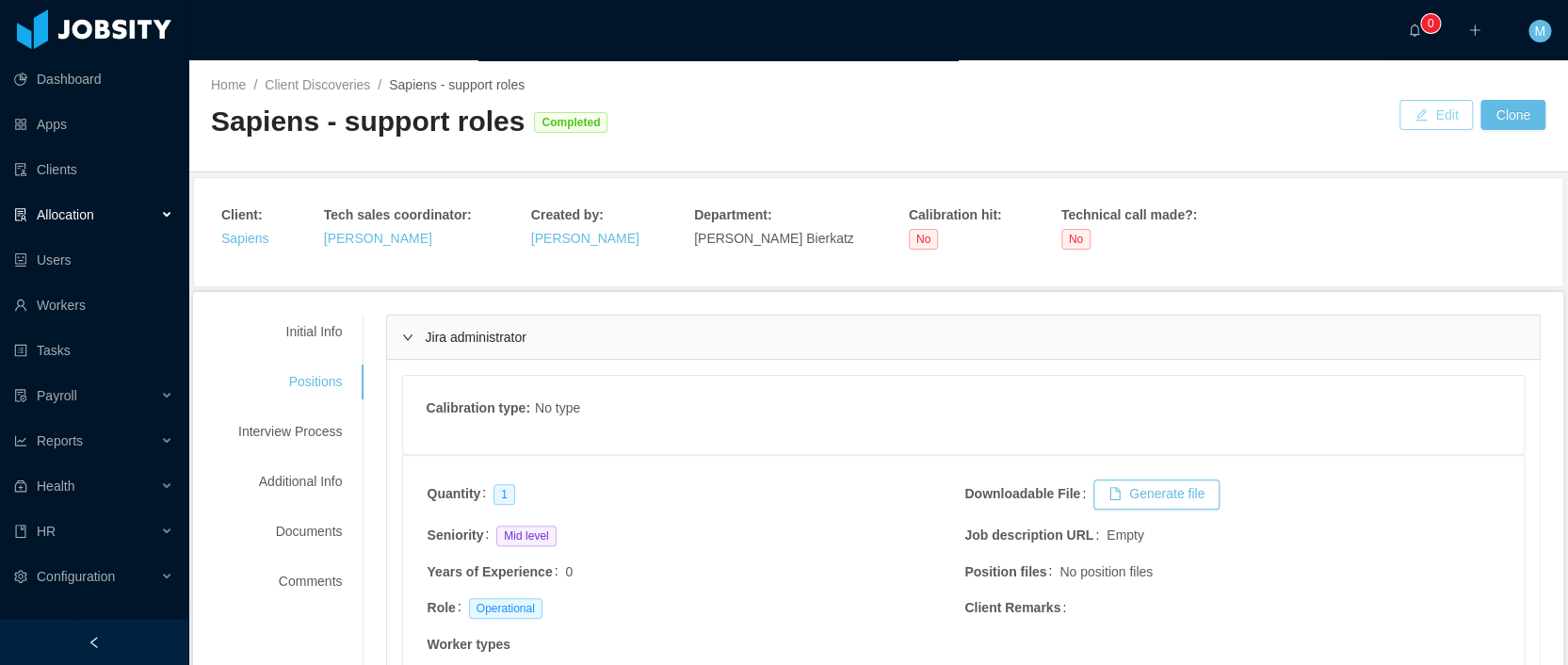
click at [1405, 112] on button "Edit" at bounding box center [1435, 114] width 73 height 30
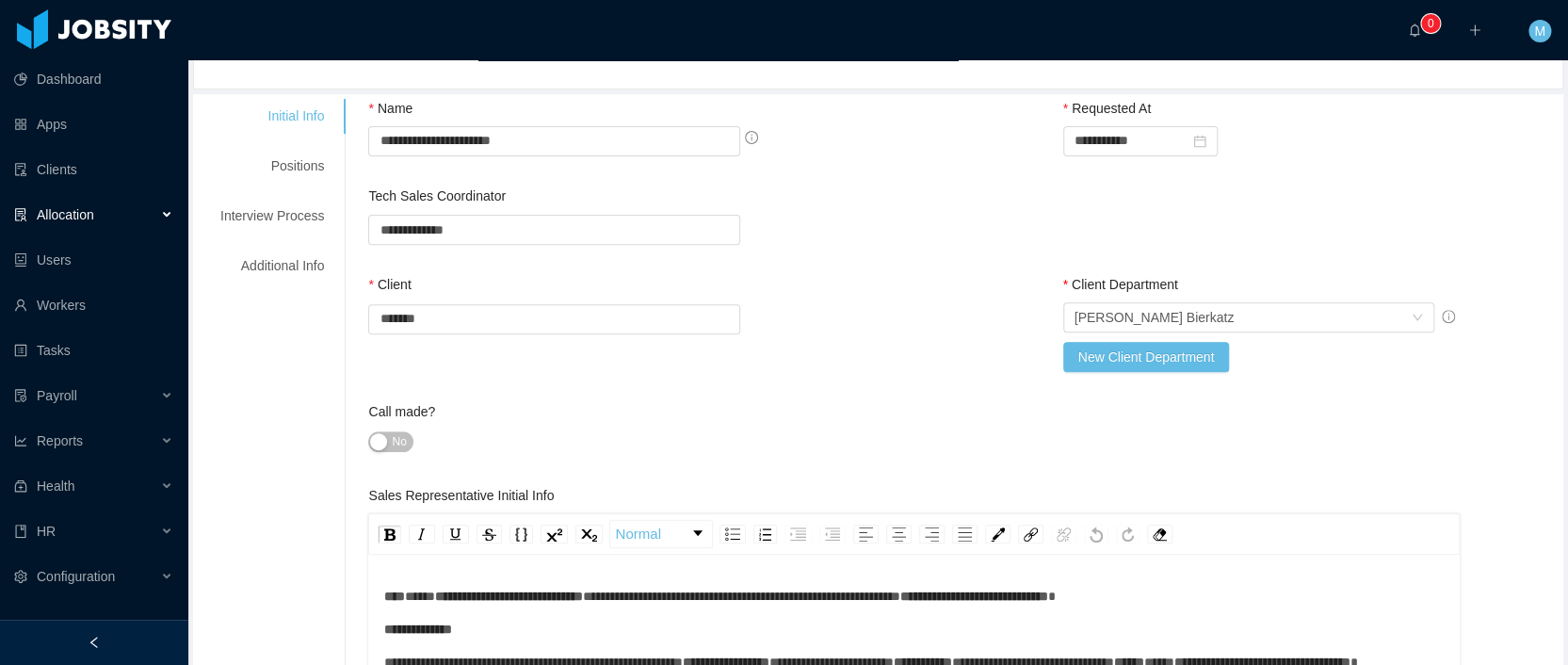
scroll to position [11, 0]
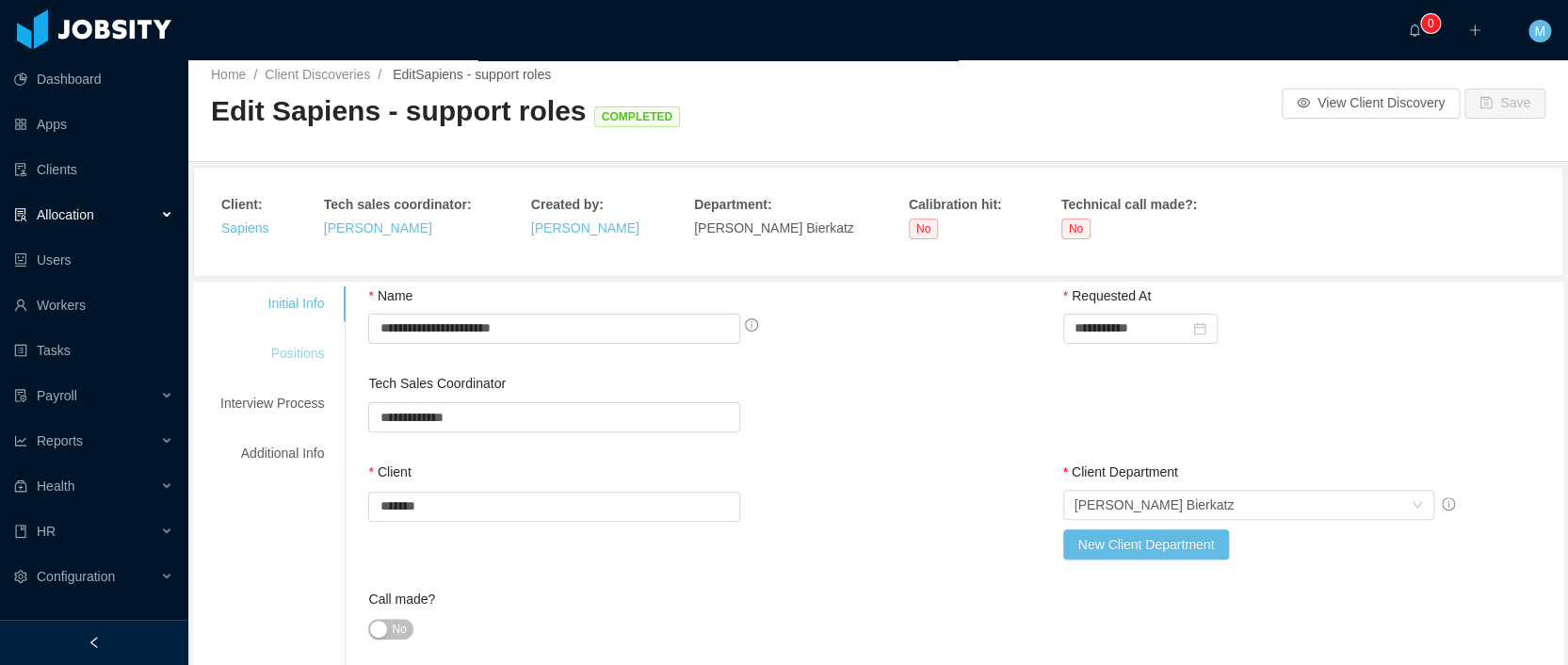
click at [301, 338] on div "Positions" at bounding box center [272, 354] width 149 height 35
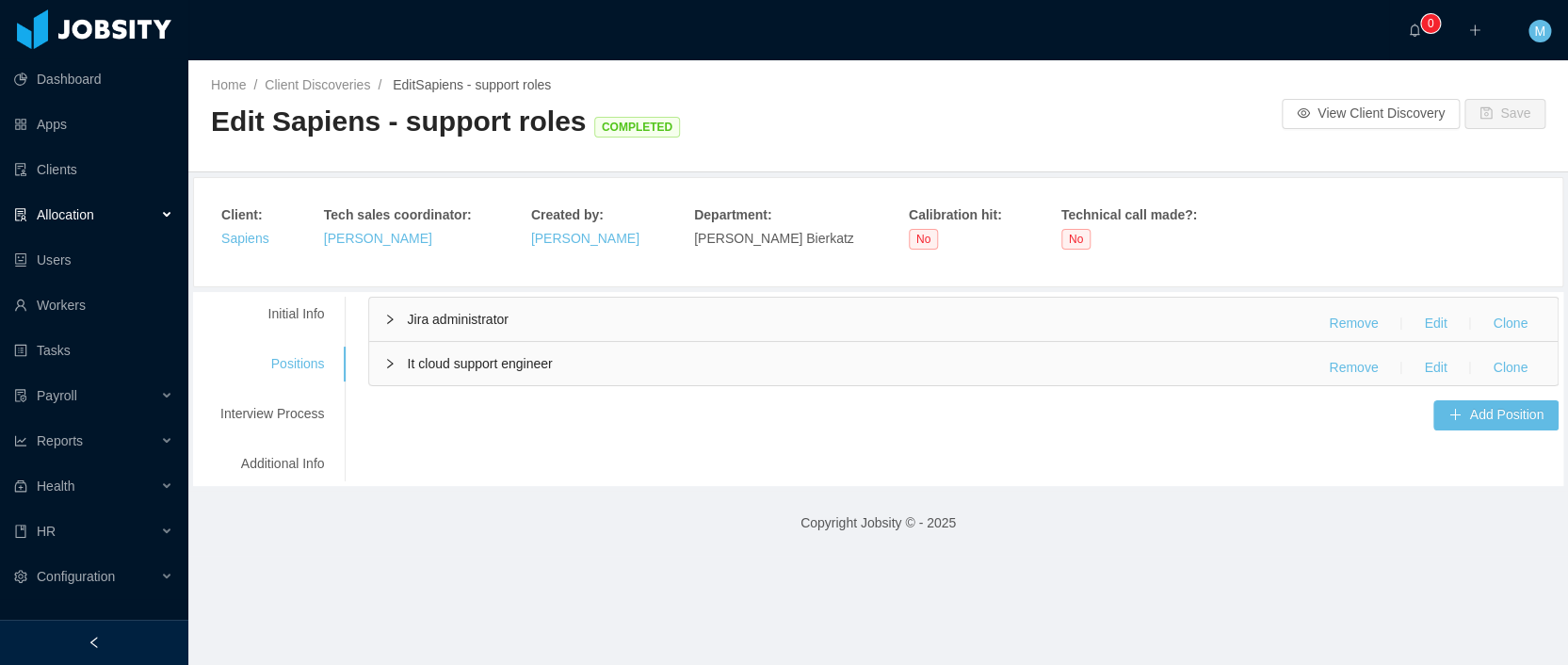
scroll to position [0, 0]
click at [474, 326] on span "Jira administrator" at bounding box center [456, 319] width 100 height 15
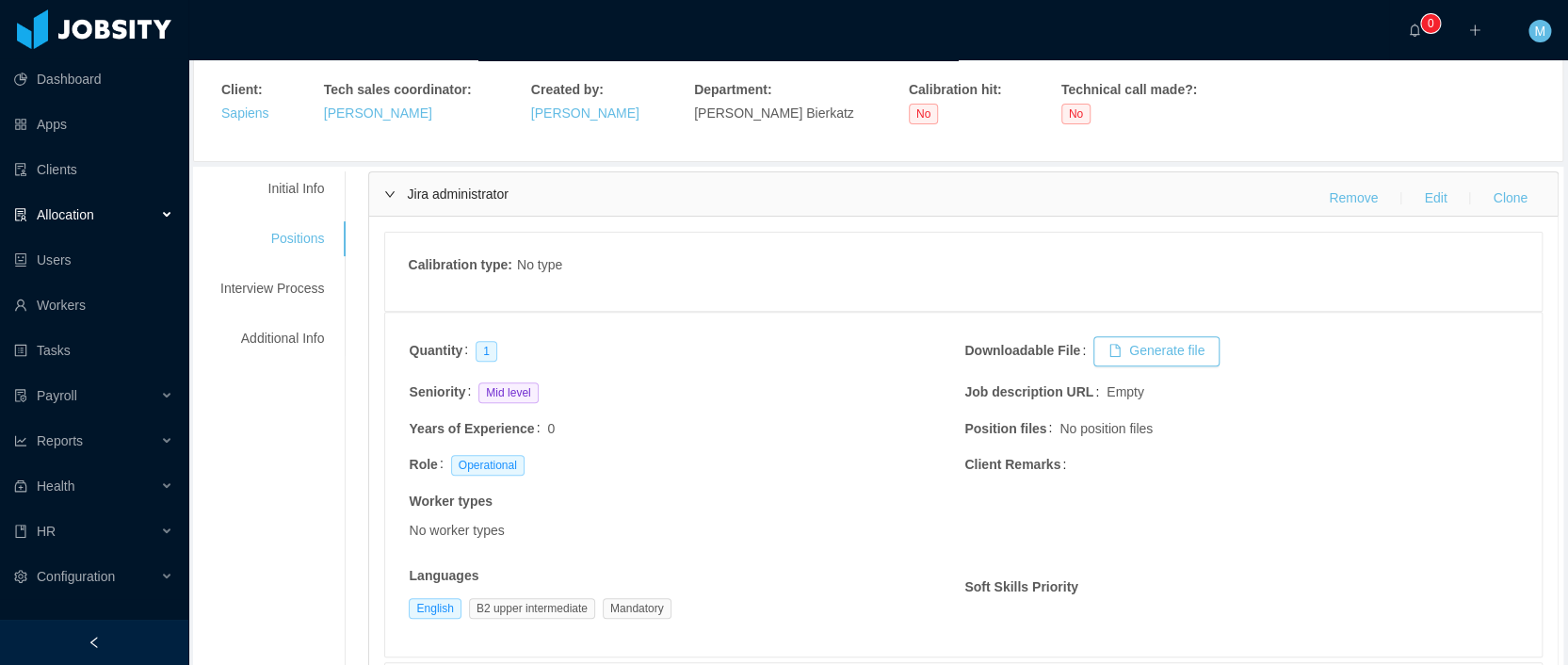
scroll to position [69, 0]
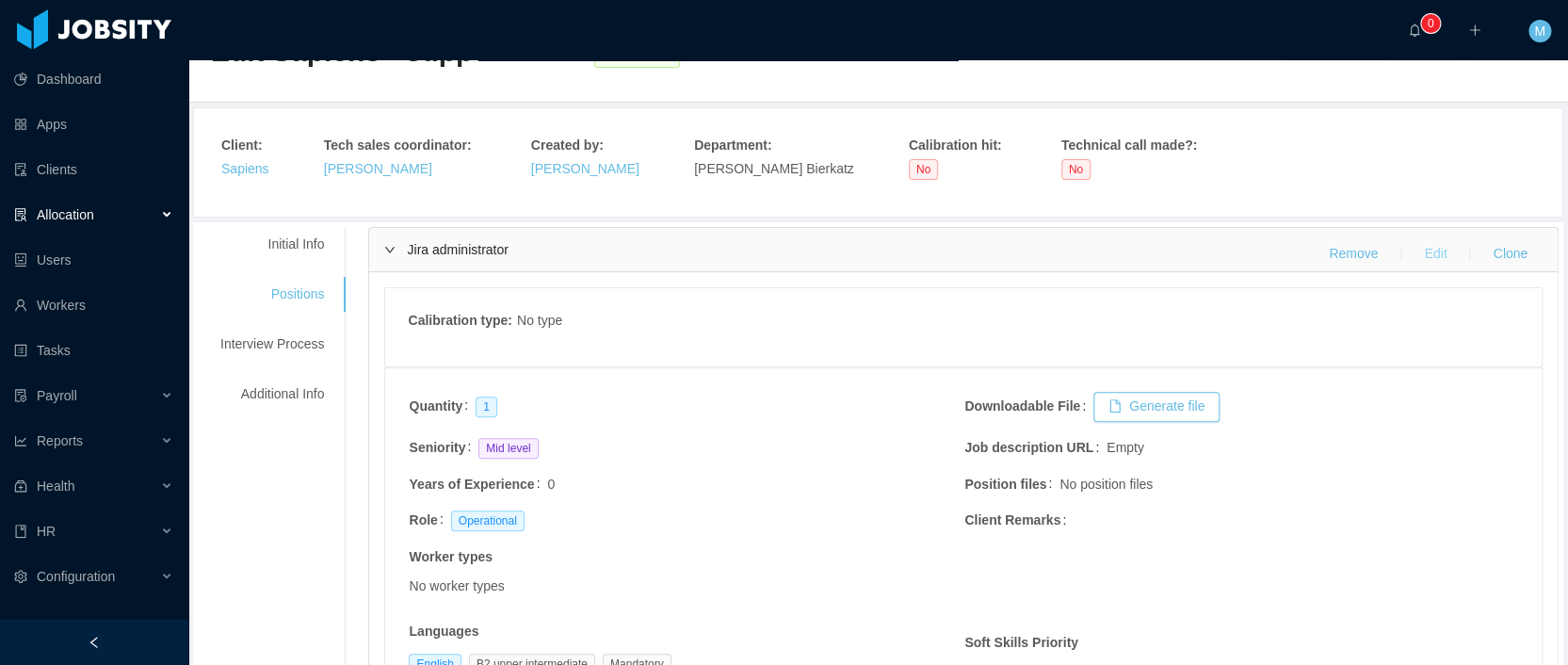
click at [1422, 262] on button "Edit" at bounding box center [1434, 254] width 53 height 30
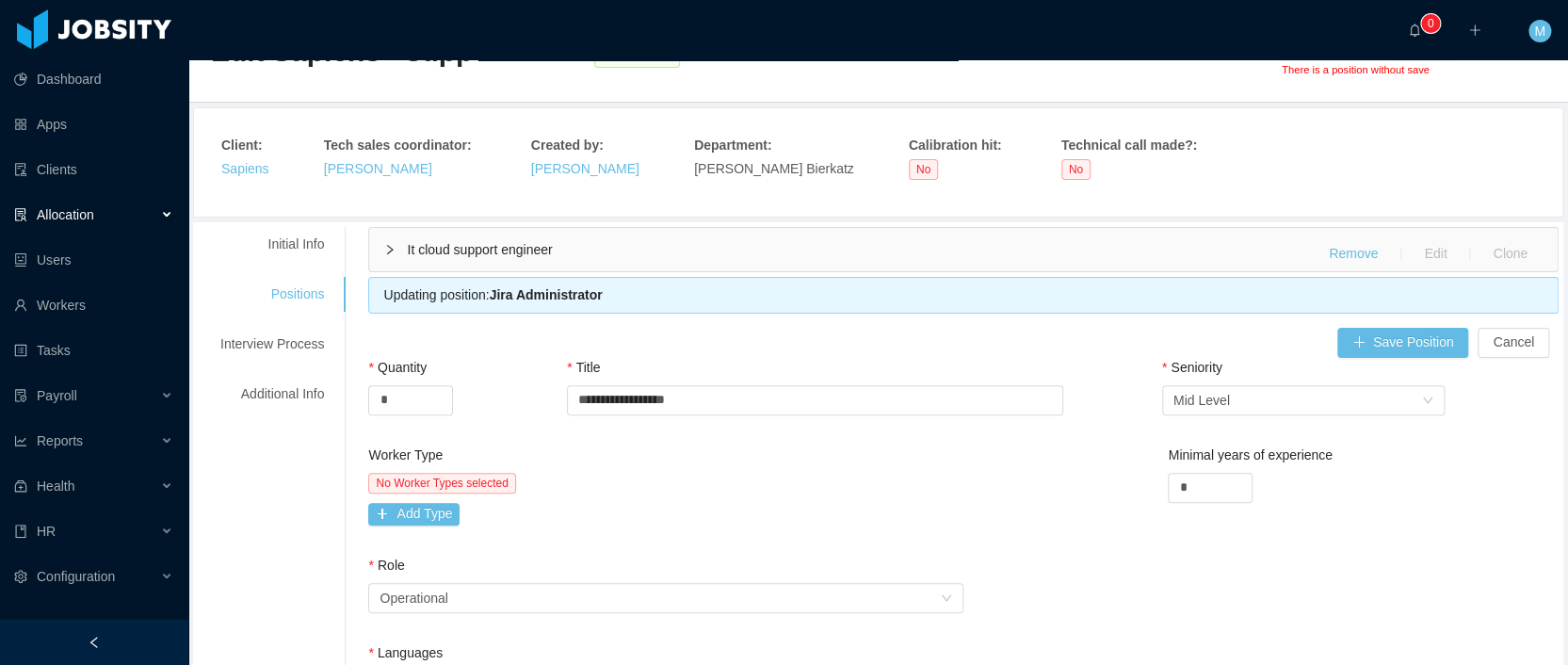
scroll to position [255, 0]
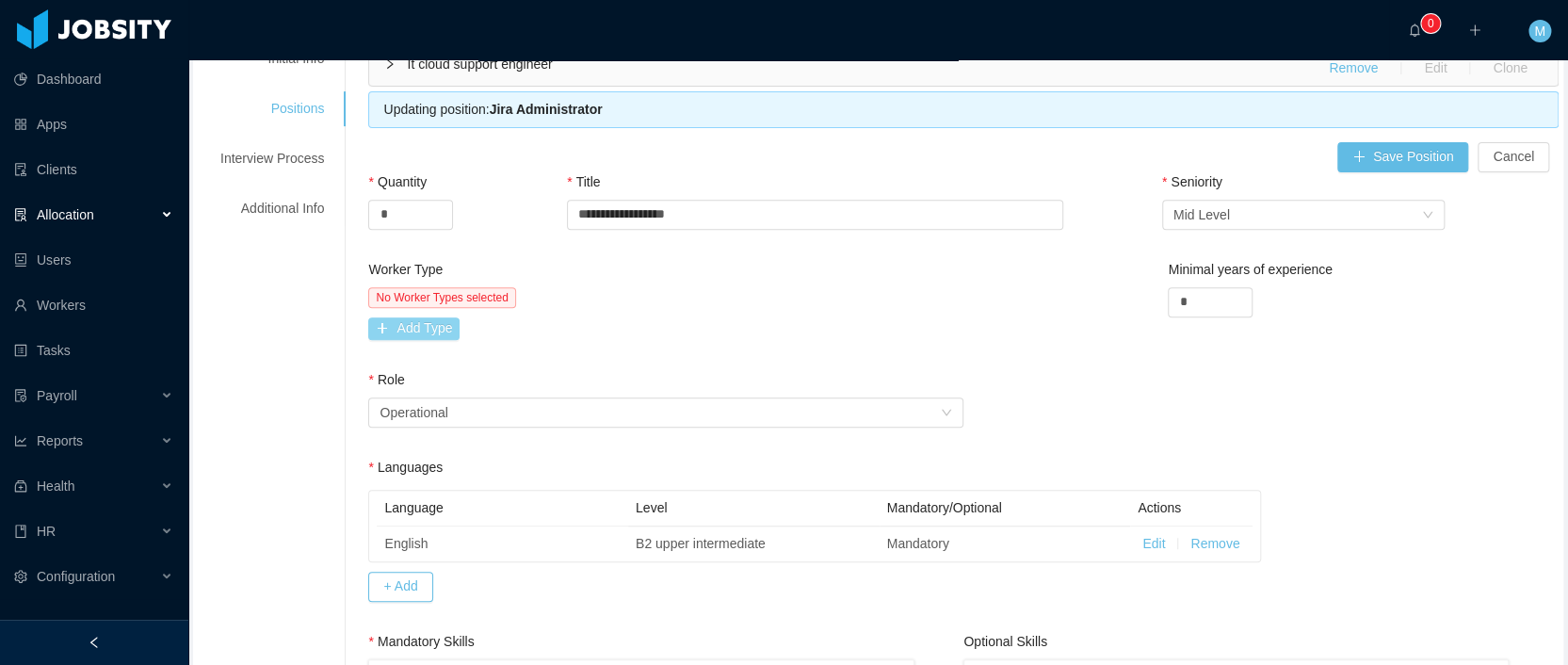
click at [416, 322] on button "Add Type" at bounding box center [414, 329] width 92 height 22
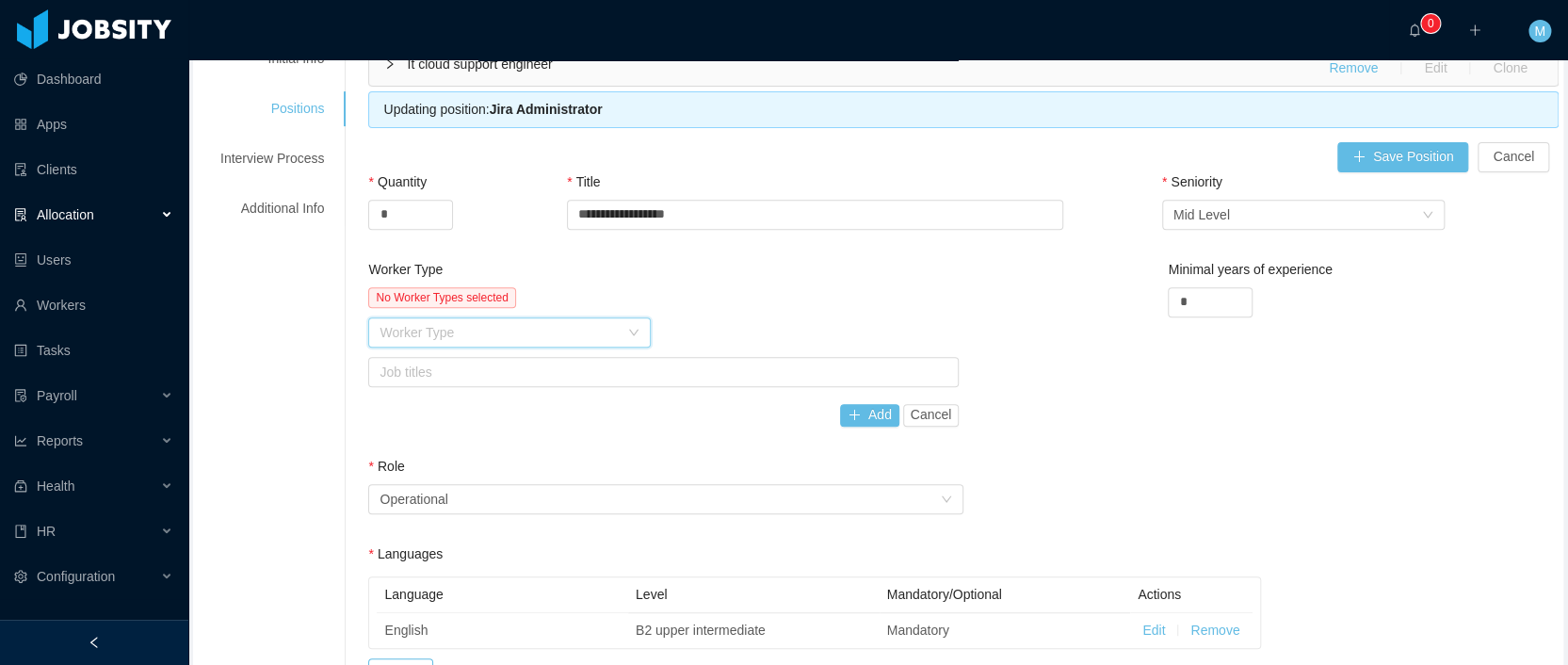
click at [459, 319] on div "Worker Type" at bounding box center [503, 332] width 248 height 28
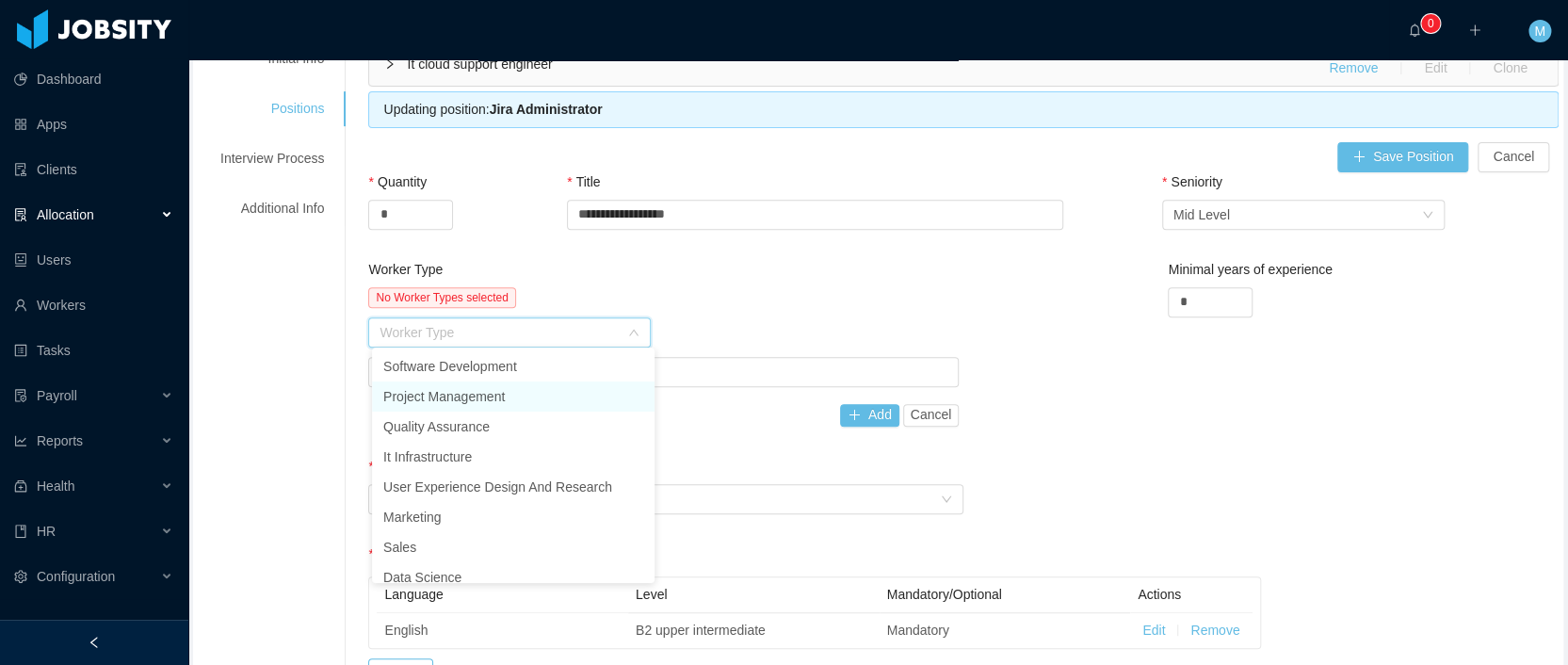
click at [455, 388] on li "Project Management" at bounding box center [514, 396] width 283 height 30
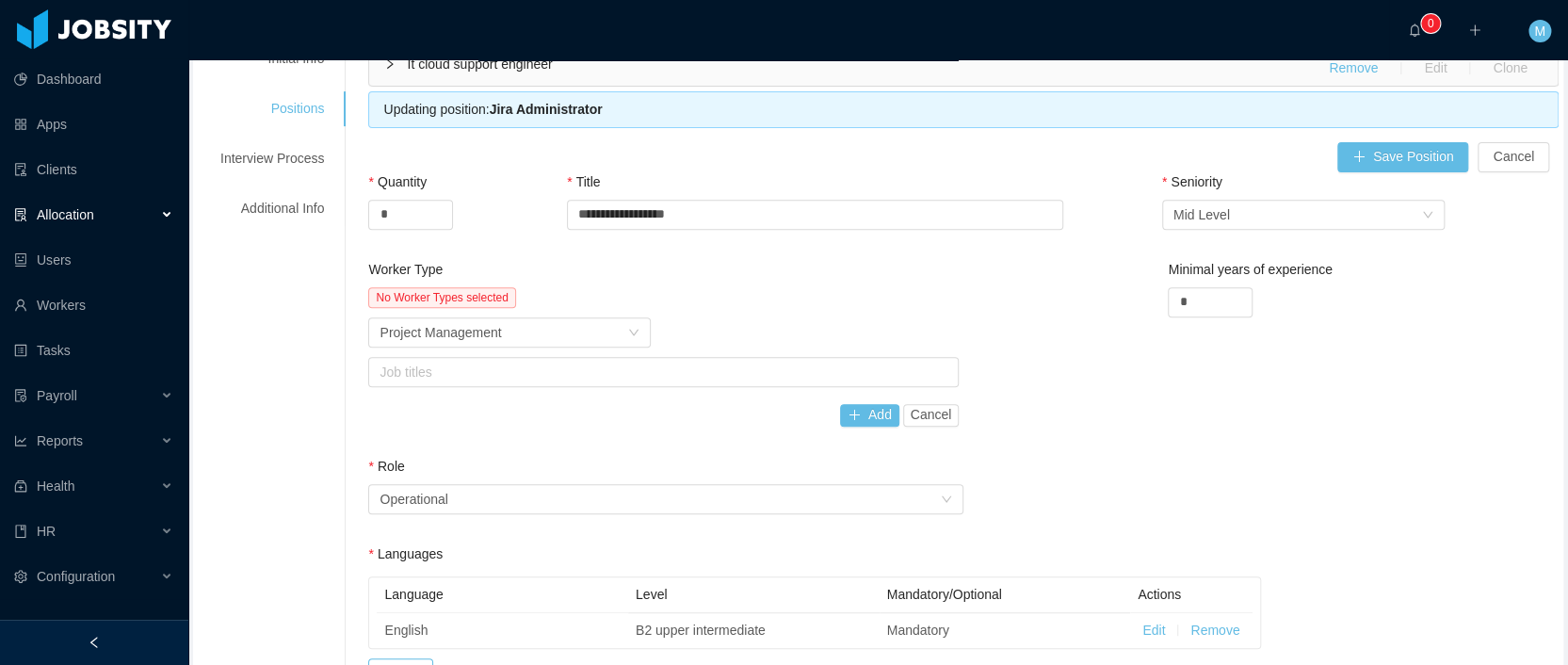
click at [745, 288] on div "No Worker Types selected" at bounding box center [664, 297] width 591 height 20
click at [544, 339] on div "Worker Type Project Management" at bounding box center [503, 332] width 248 height 28
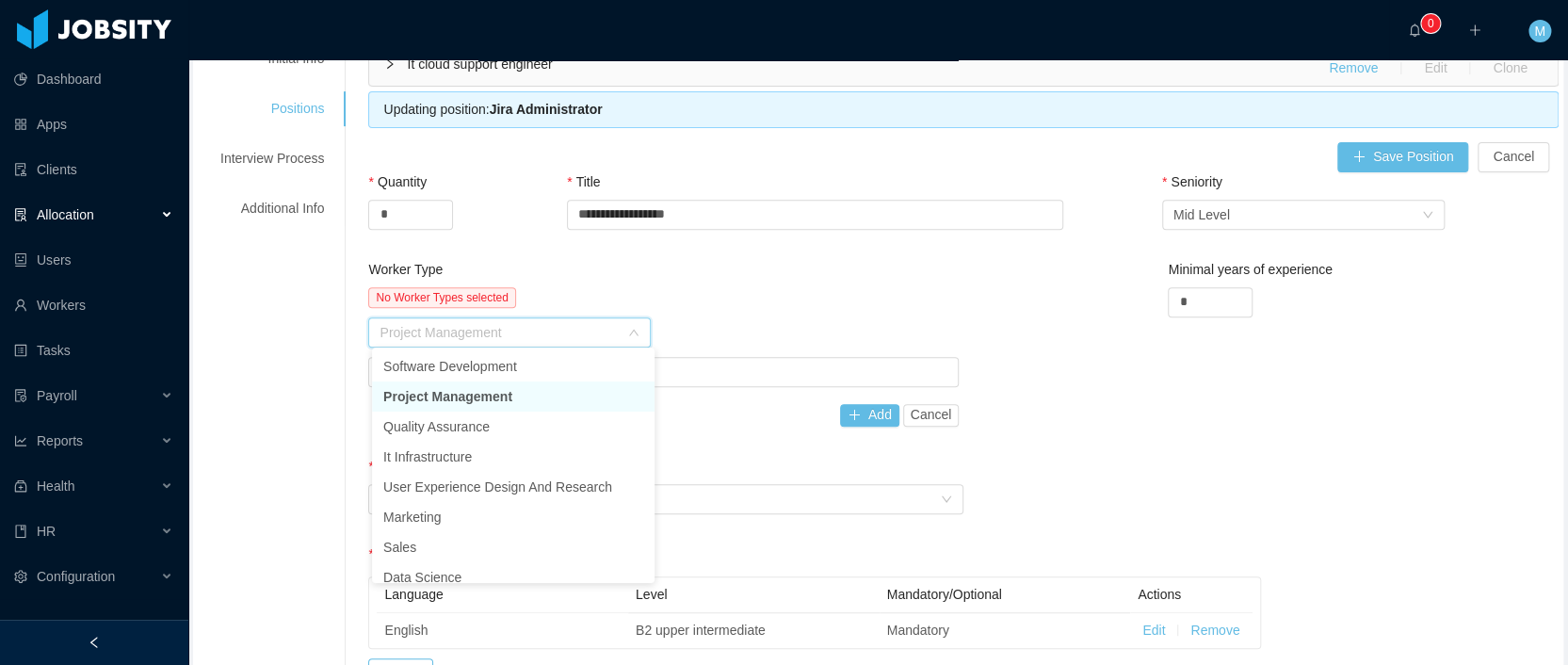
click at [513, 392] on li "Project Management" at bounding box center [514, 396] width 283 height 30
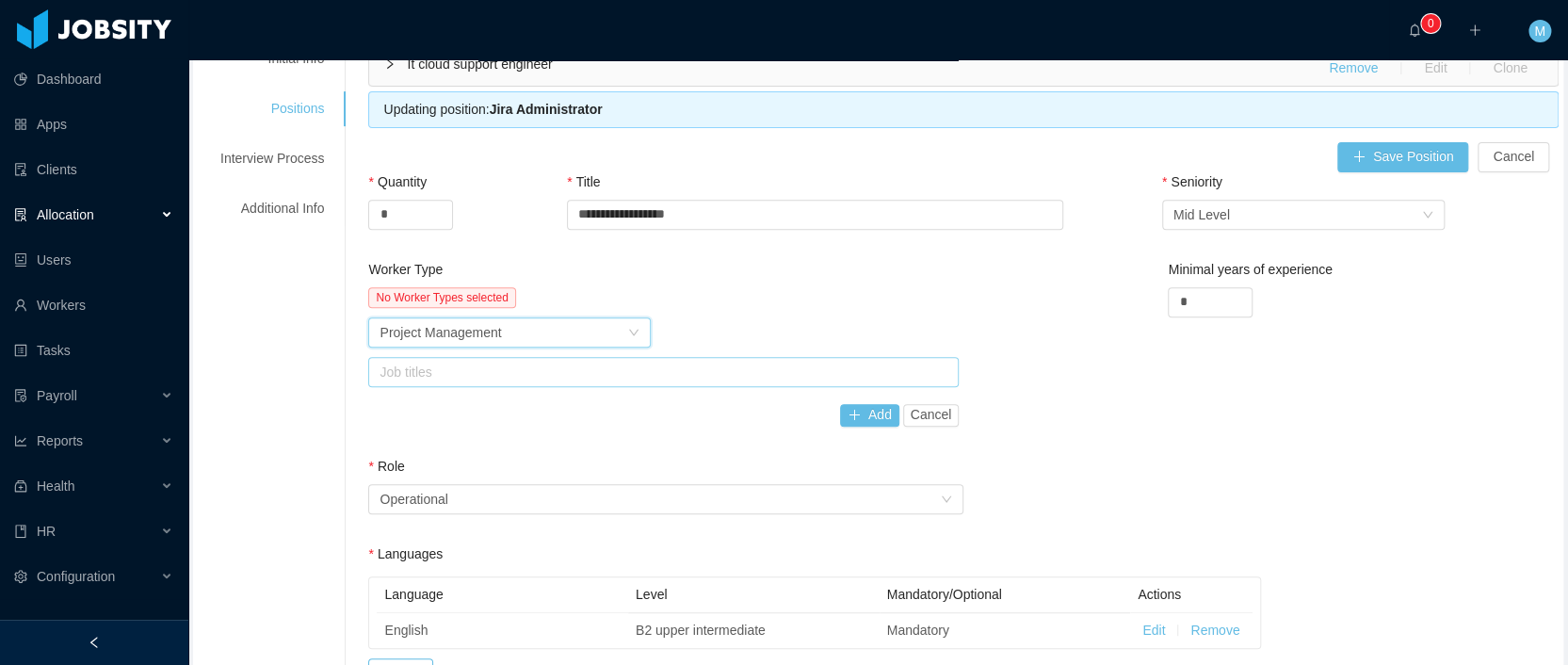
click at [557, 378] on div "Job titles" at bounding box center [659, 372] width 559 height 19
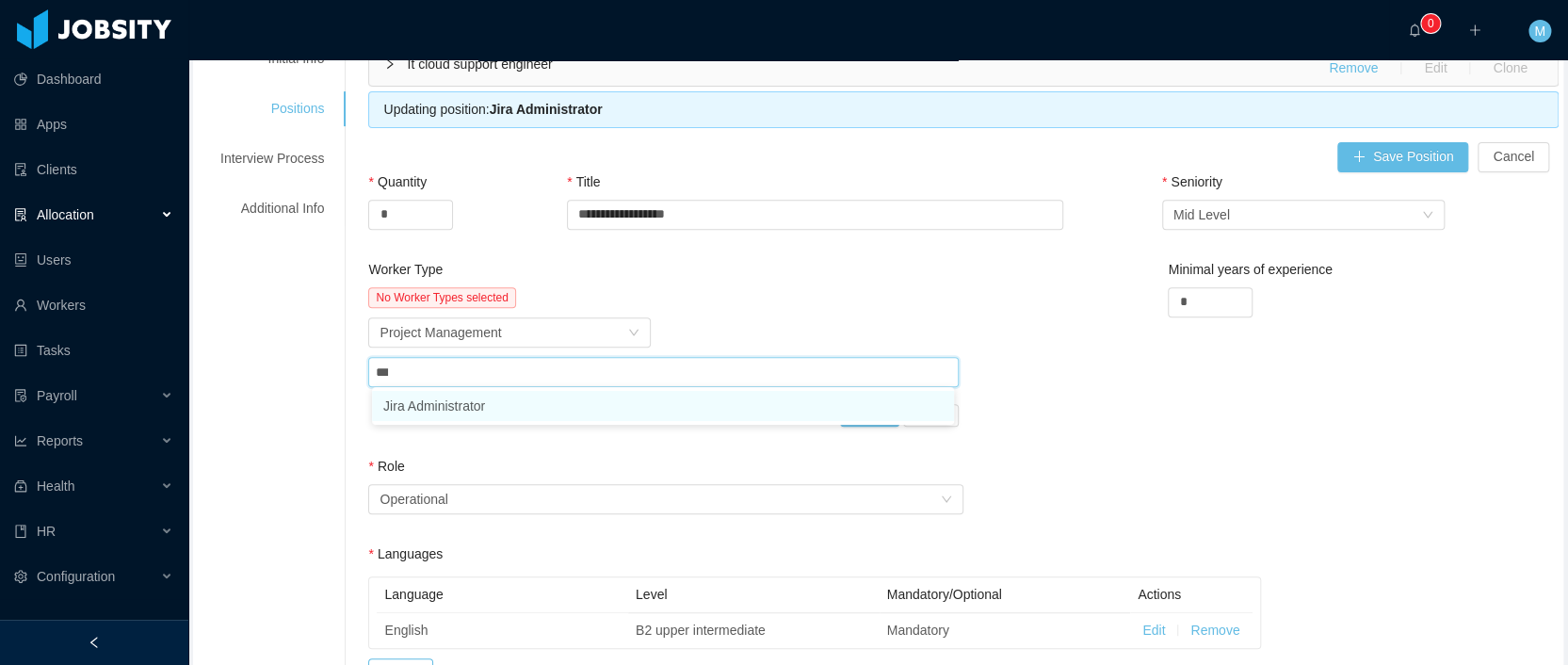
type input "****"
click at [478, 406] on li "Jira Administrator" at bounding box center [663, 406] width 582 height 30
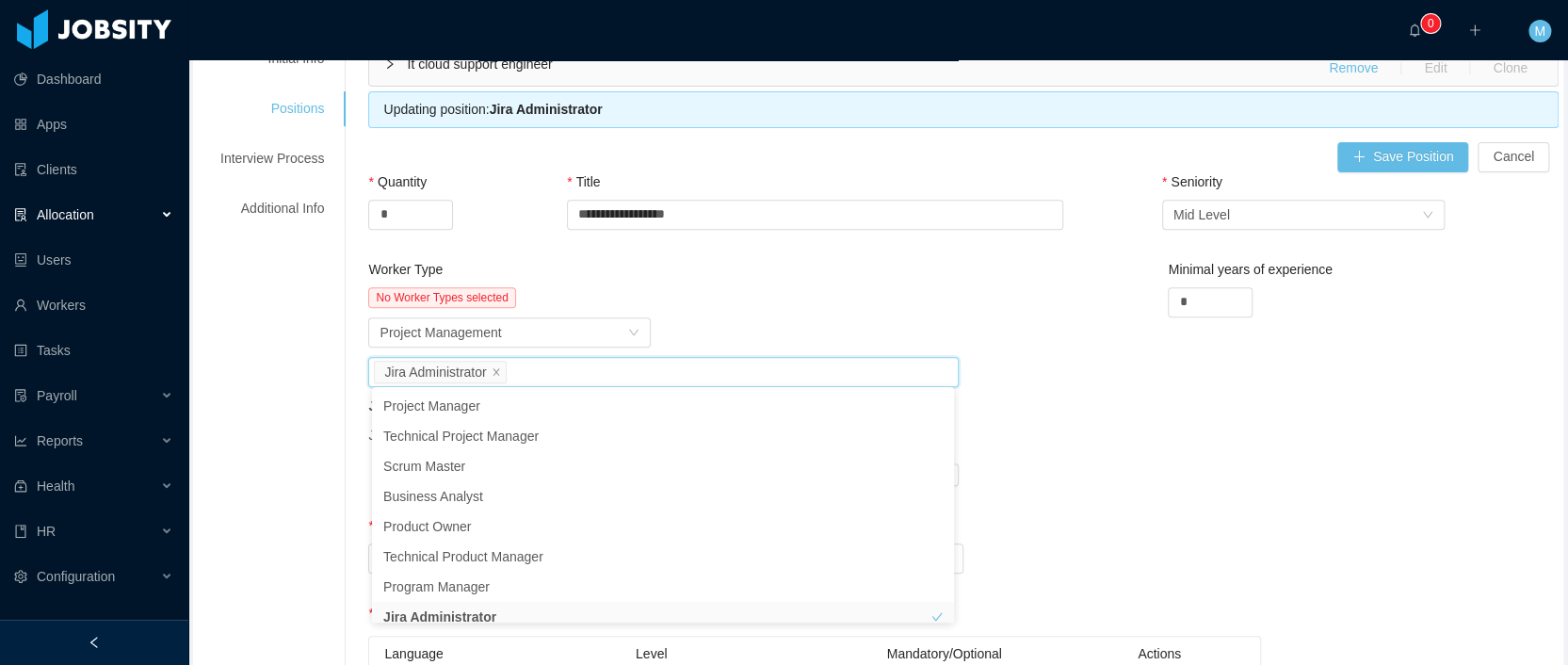
click at [745, 311] on div "No Worker Types selected Worker Type Project Management Job titles Jira Adminis…" at bounding box center [664, 387] width 591 height 199
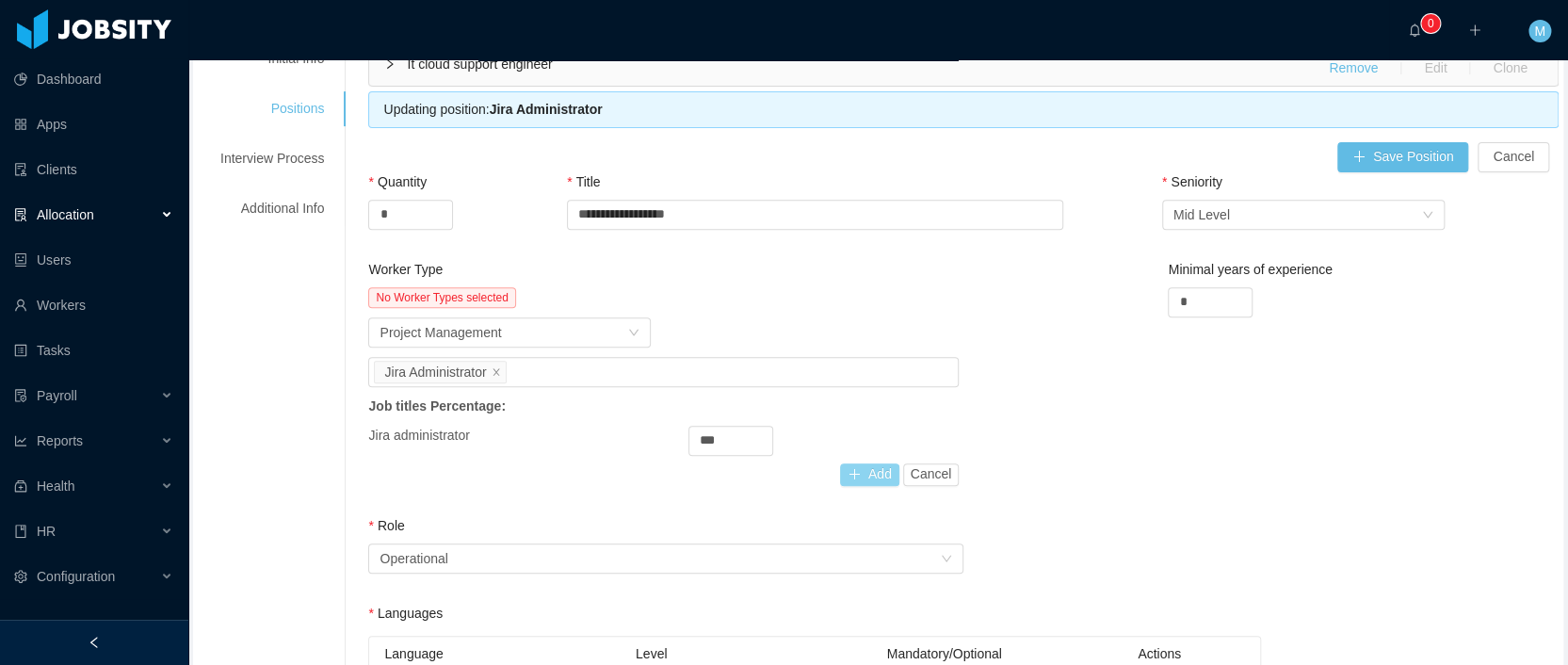
click at [877, 477] on button "Add" at bounding box center [869, 474] width 59 height 22
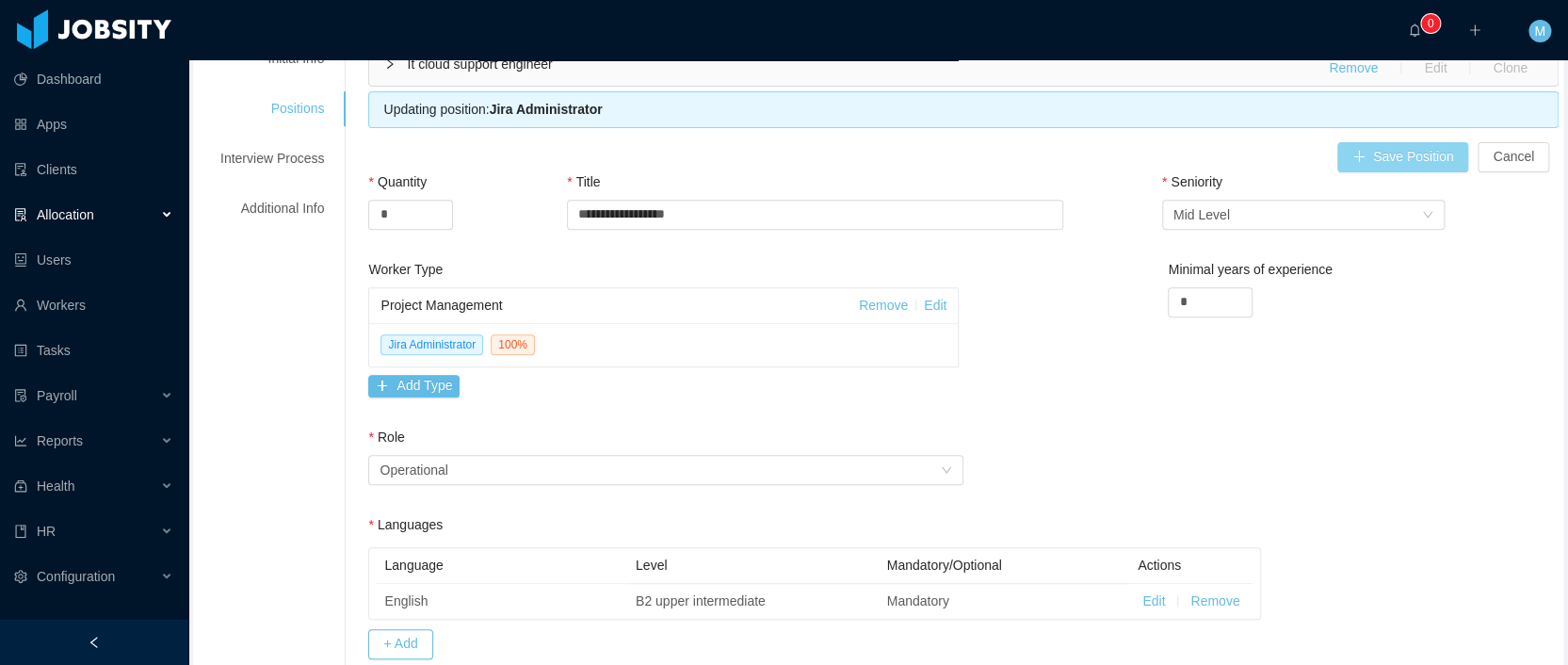
click at [1378, 155] on button "Save Position" at bounding box center [1402, 157] width 132 height 30
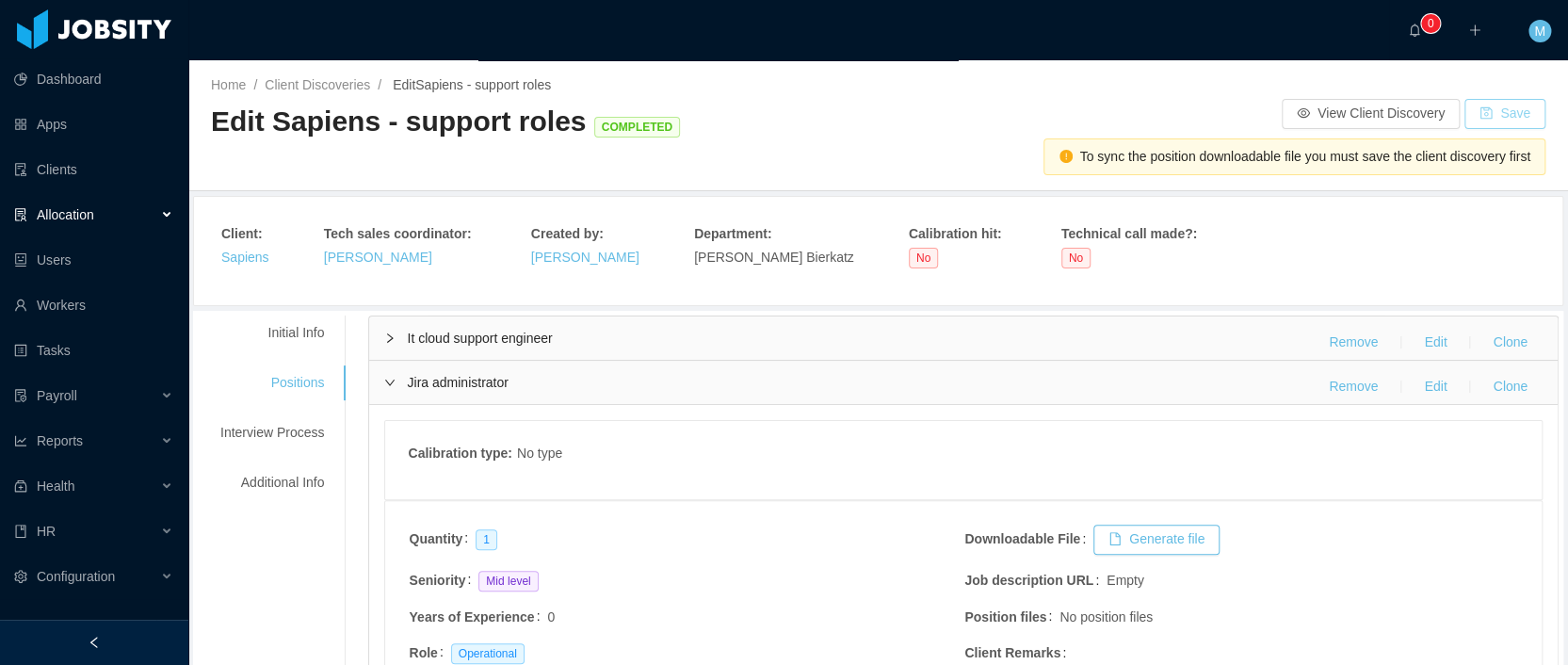
click at [1491, 112] on button "Save" at bounding box center [1504, 113] width 81 height 30
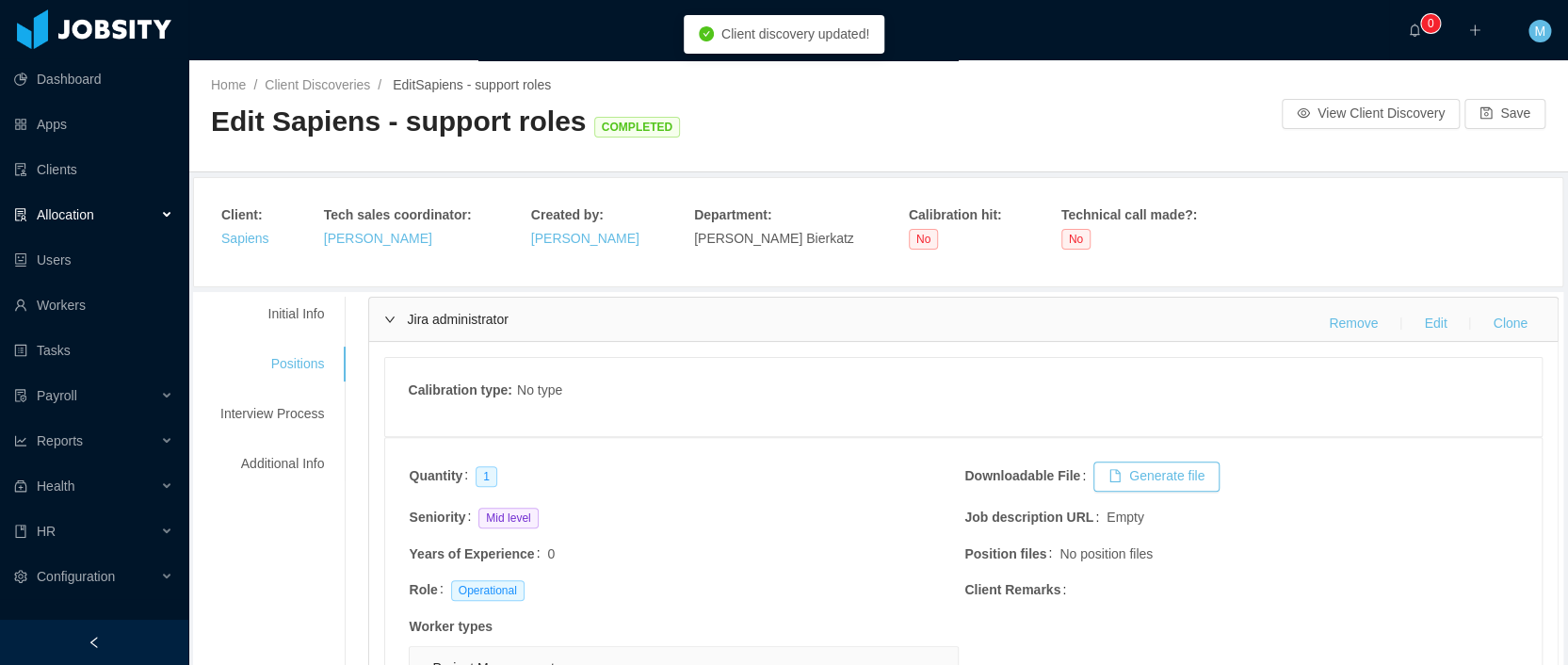
click at [391, 324] on div "Jira administrator Remove Edit Clone" at bounding box center [963, 319] width 1188 height 43
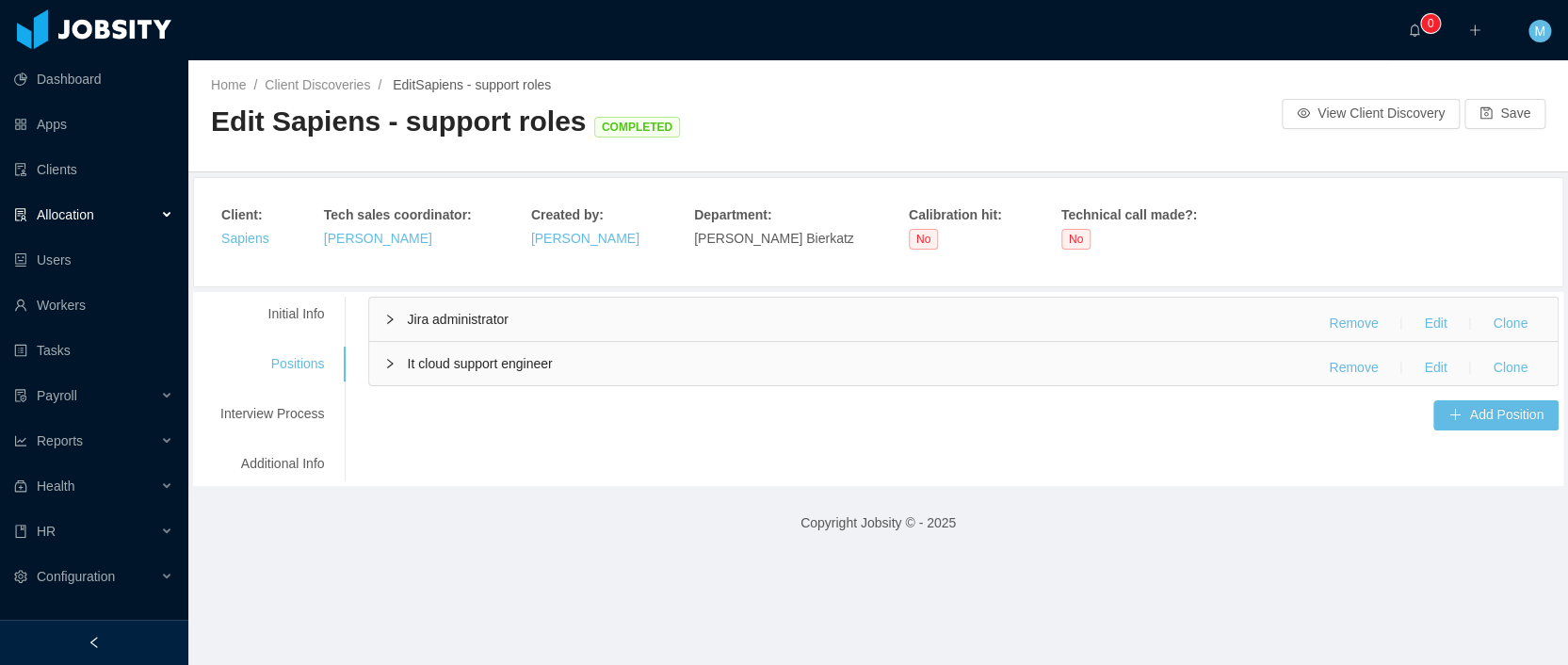
click at [461, 365] on span "It cloud support engineer" at bounding box center [478, 363] width 145 height 15
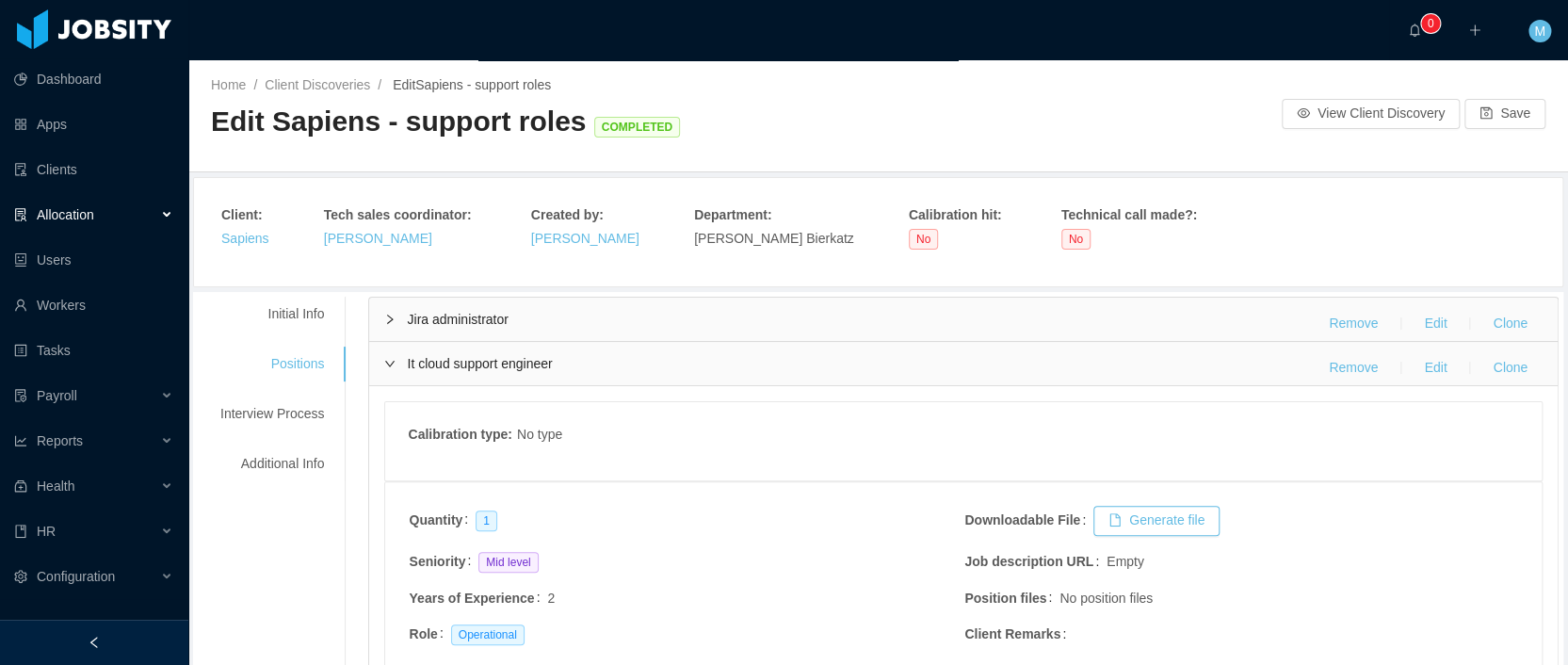
click at [440, 312] on span "Jira administrator" at bounding box center [456, 319] width 100 height 15
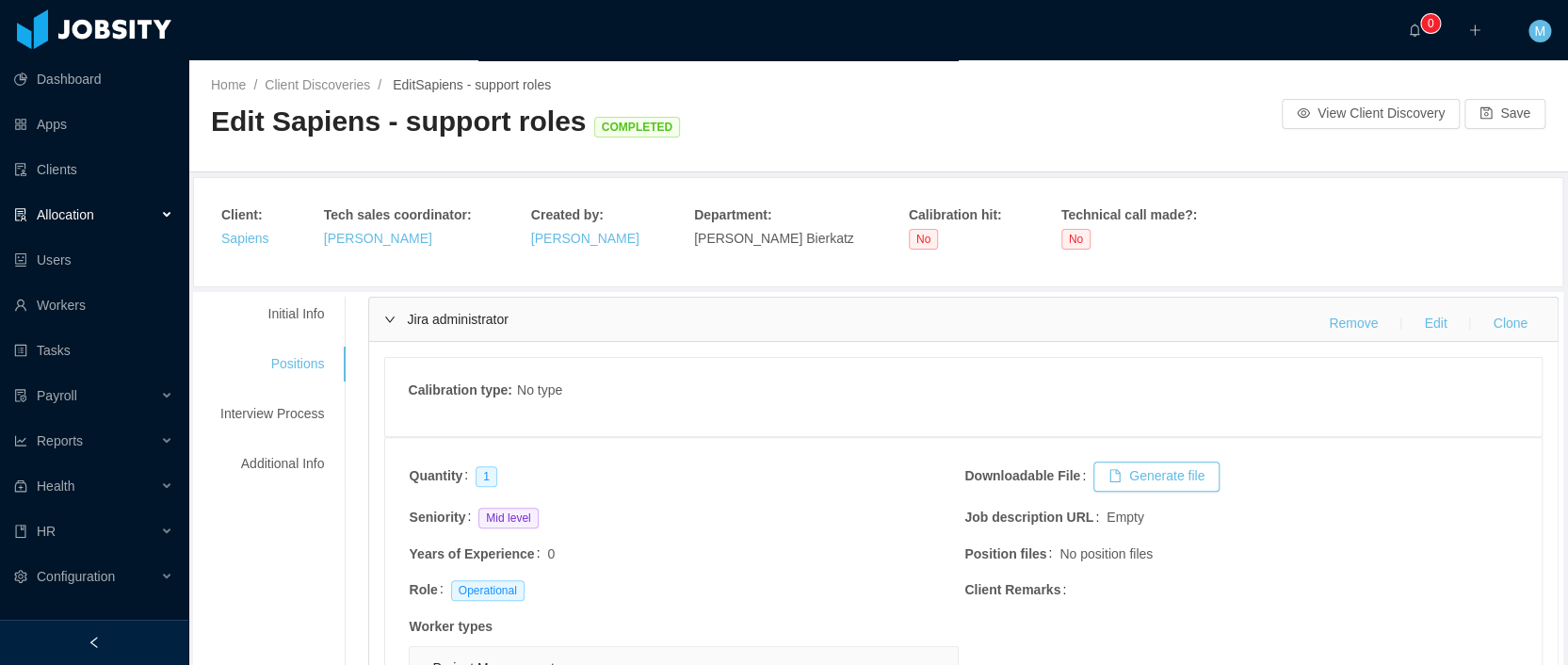
click at [474, 323] on span "Jira administrator" at bounding box center [456, 319] width 100 height 15
